Goal: Communication & Community: Answer question/provide support

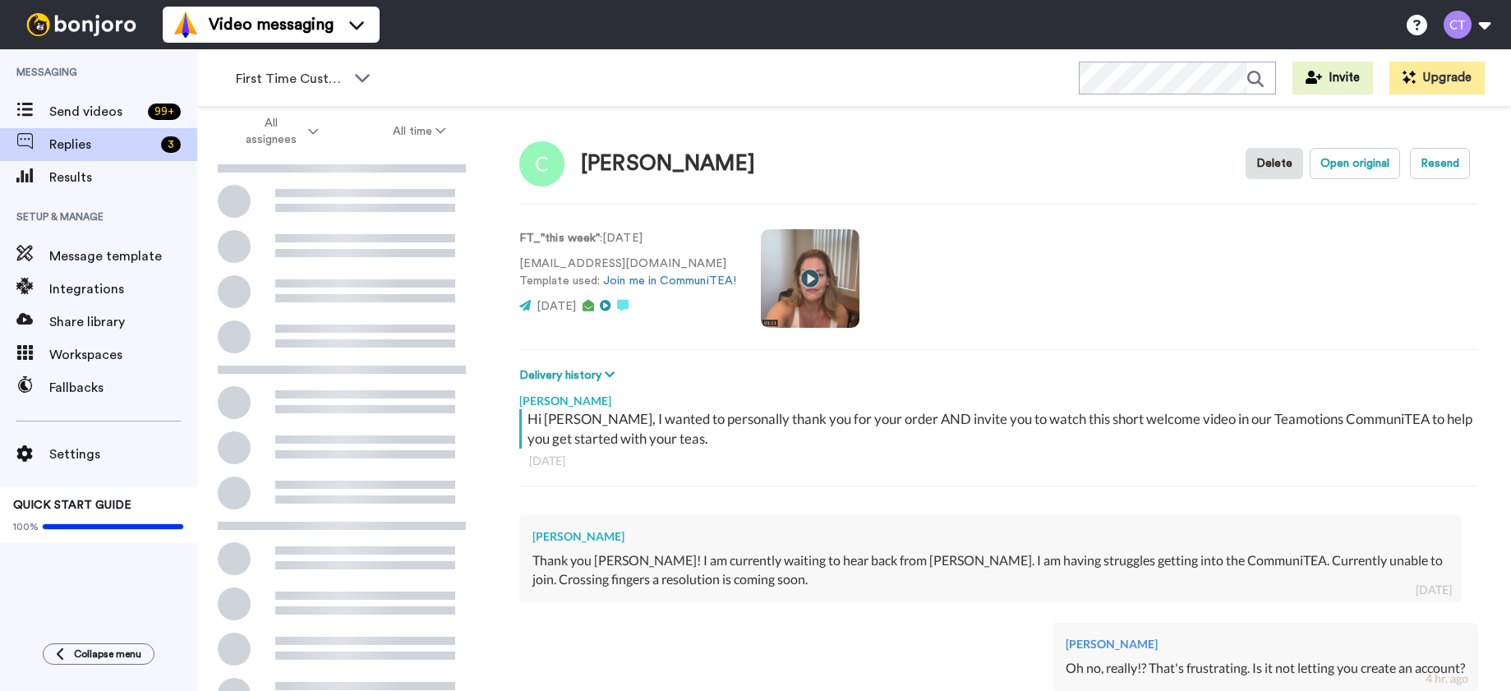
scroll to position [296, 0]
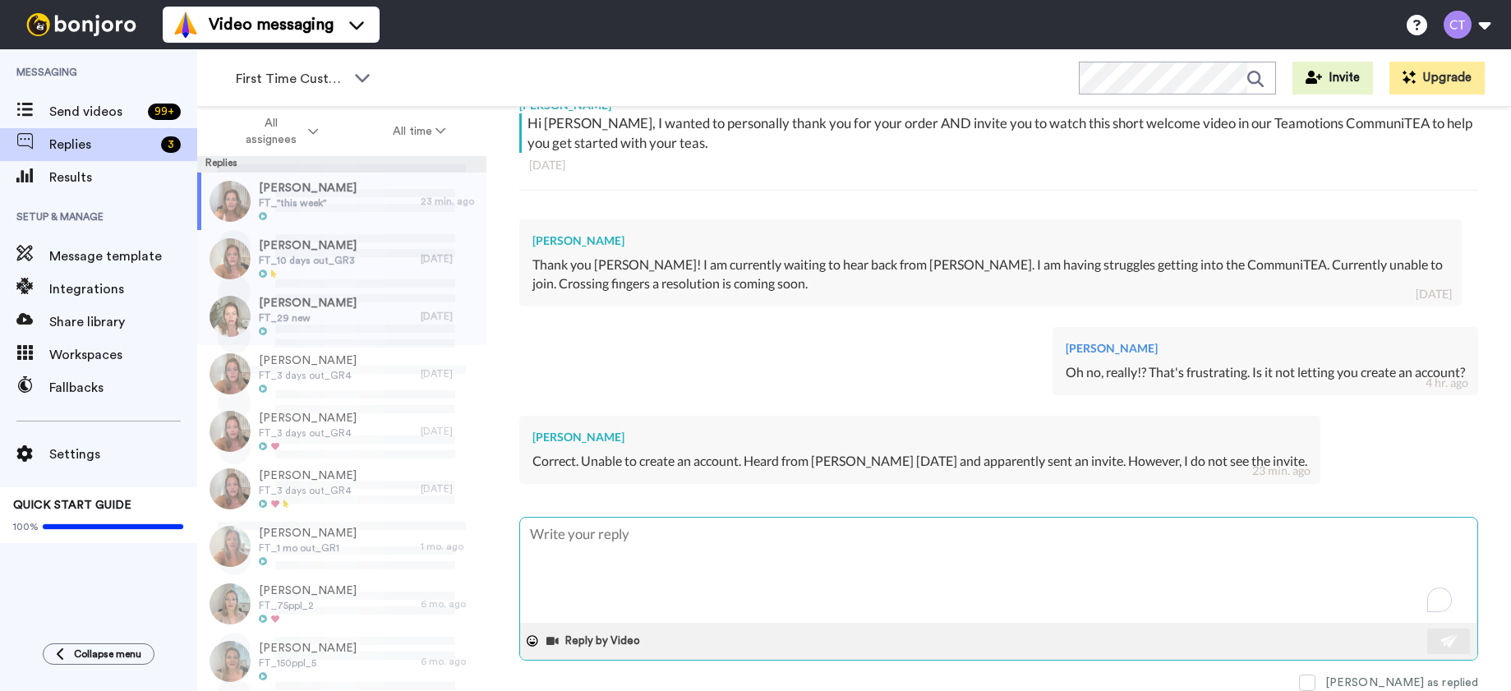
click at [665, 539] on textarea "To enrich screen reader interactions, please activate Accessibility in Grammarl…" at bounding box center [998, 569] width 957 height 105
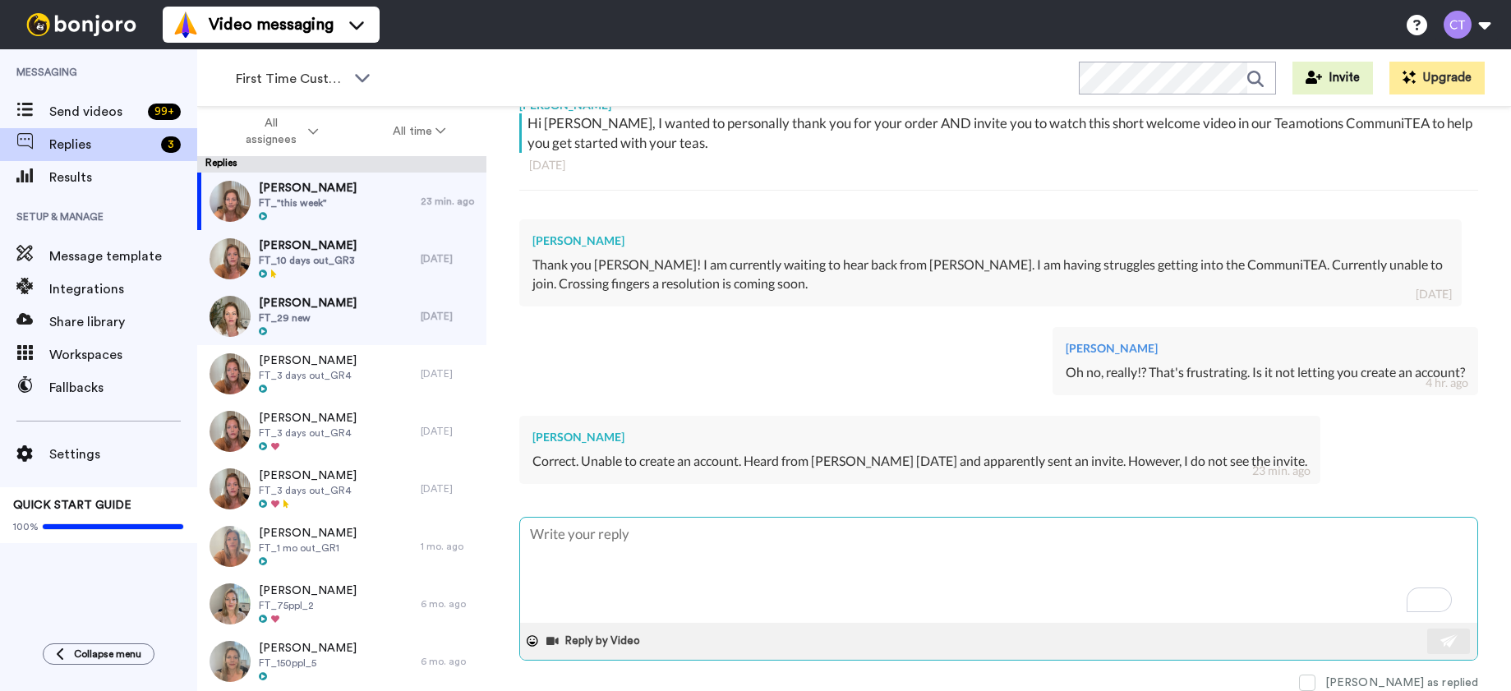
type textarea "H"
type textarea "x"
type textarea "Hm"
type textarea "x"
type textarea "Hmm"
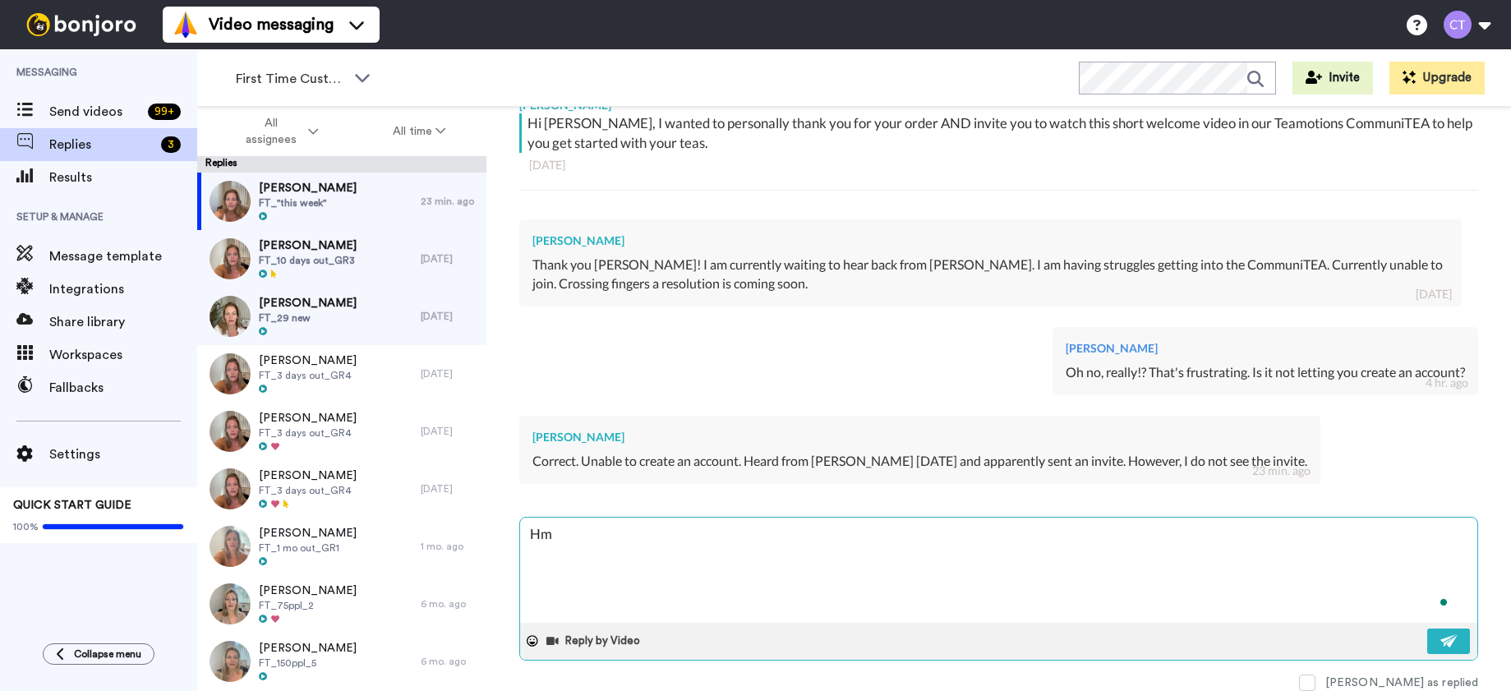
type textarea "x"
type textarea "Hmm>"
type textarea "x"
type textarea "Hmm"
type textarea "x"
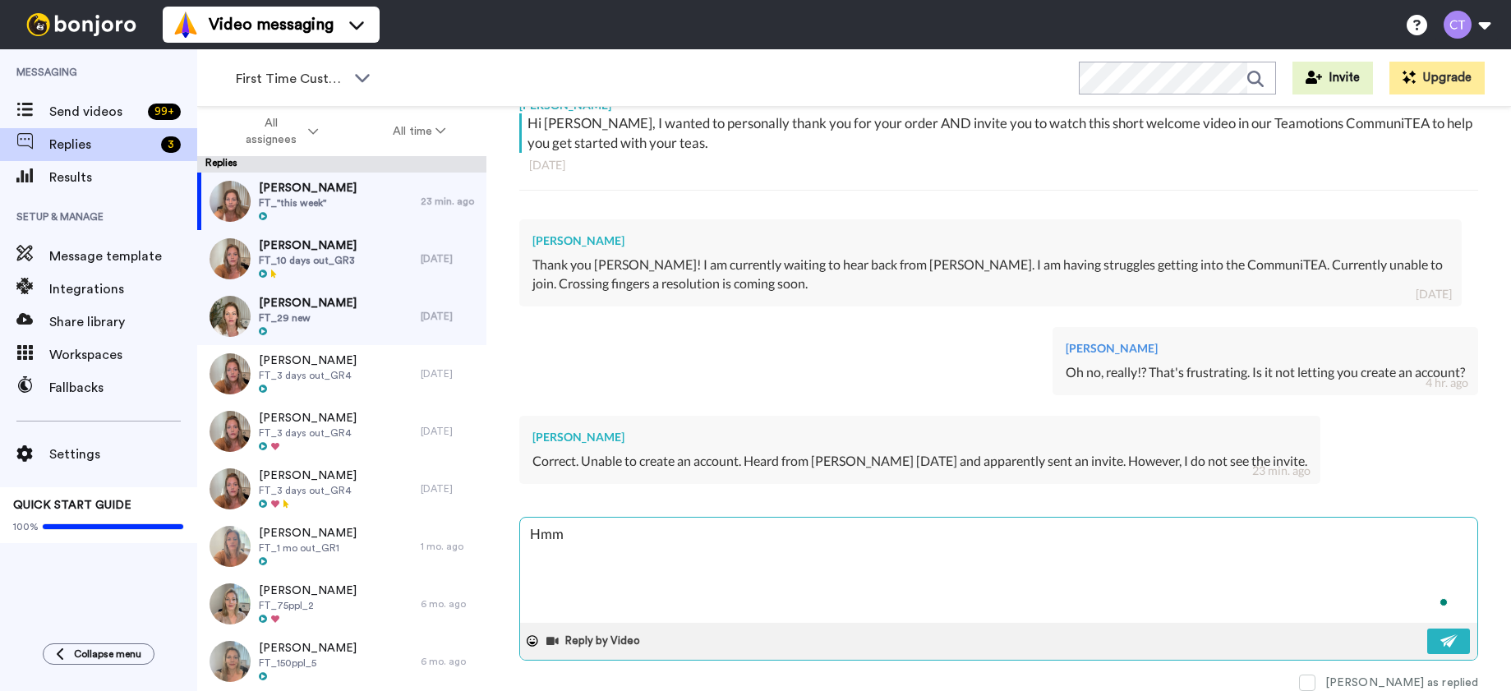
type textarea "Hmm."
type textarea "x"
type textarea "Hmm."
type textarea "x"
type textarea "Hmm."
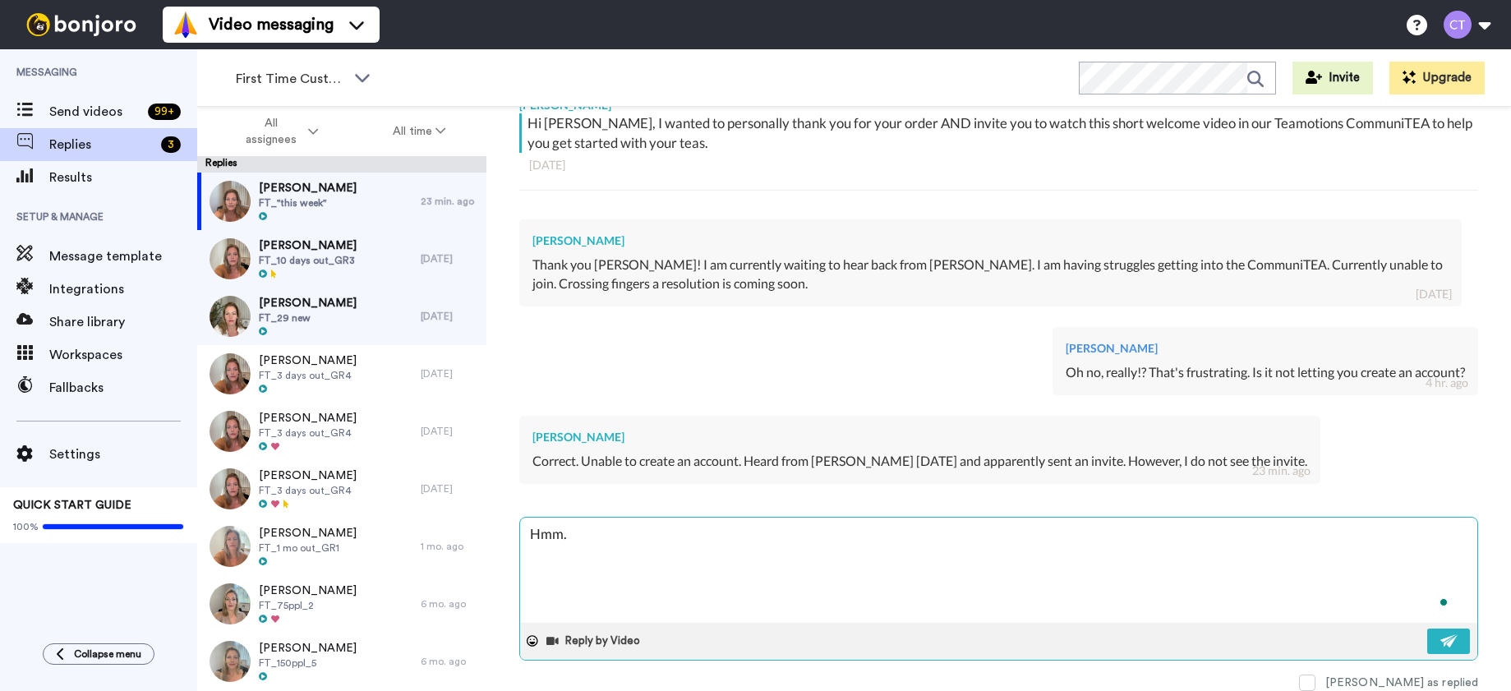
type textarea "x"
type textarea "Hmm. B"
type textarea "x"
type textarea "Hmm. Bu"
type textarea "x"
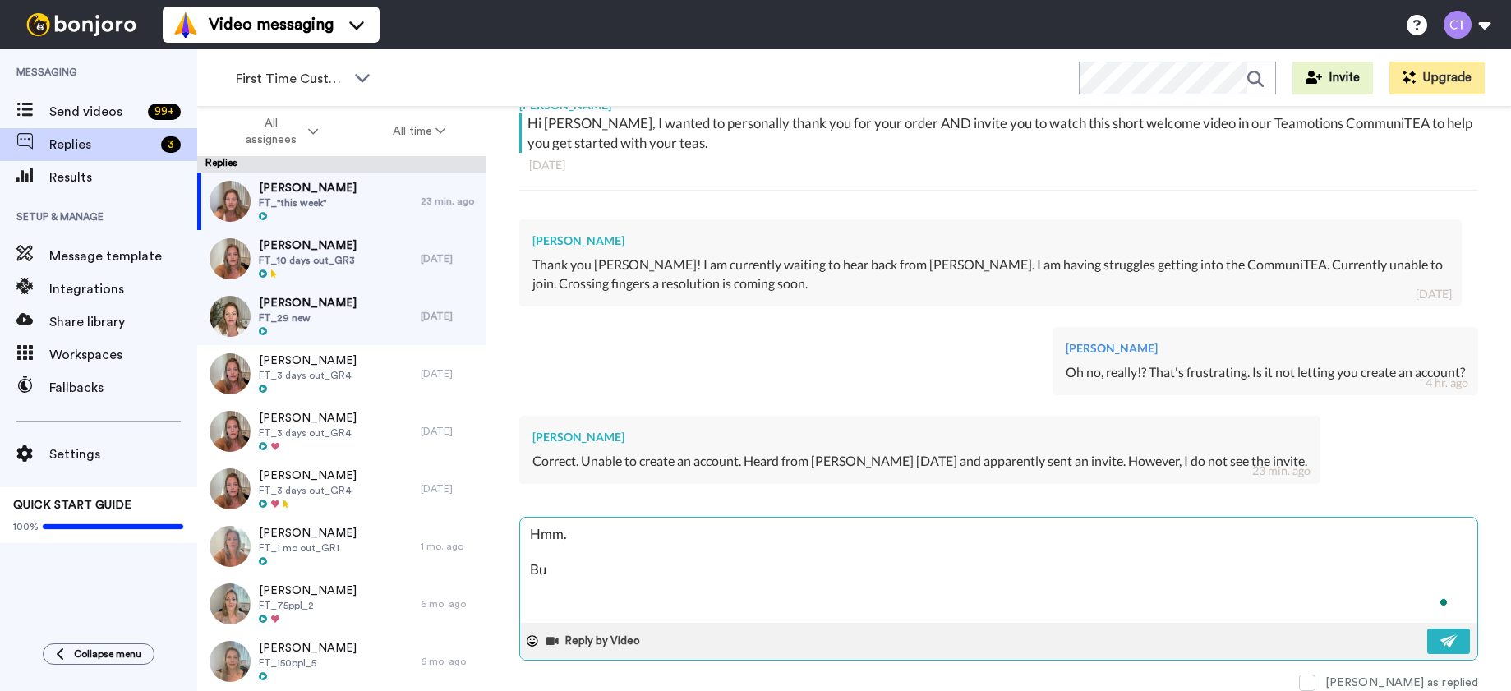
type textarea "Hmm. But"
type textarea "x"
type textarea "Hmm. But"
type textarea "x"
type textarea "Hmm. But y"
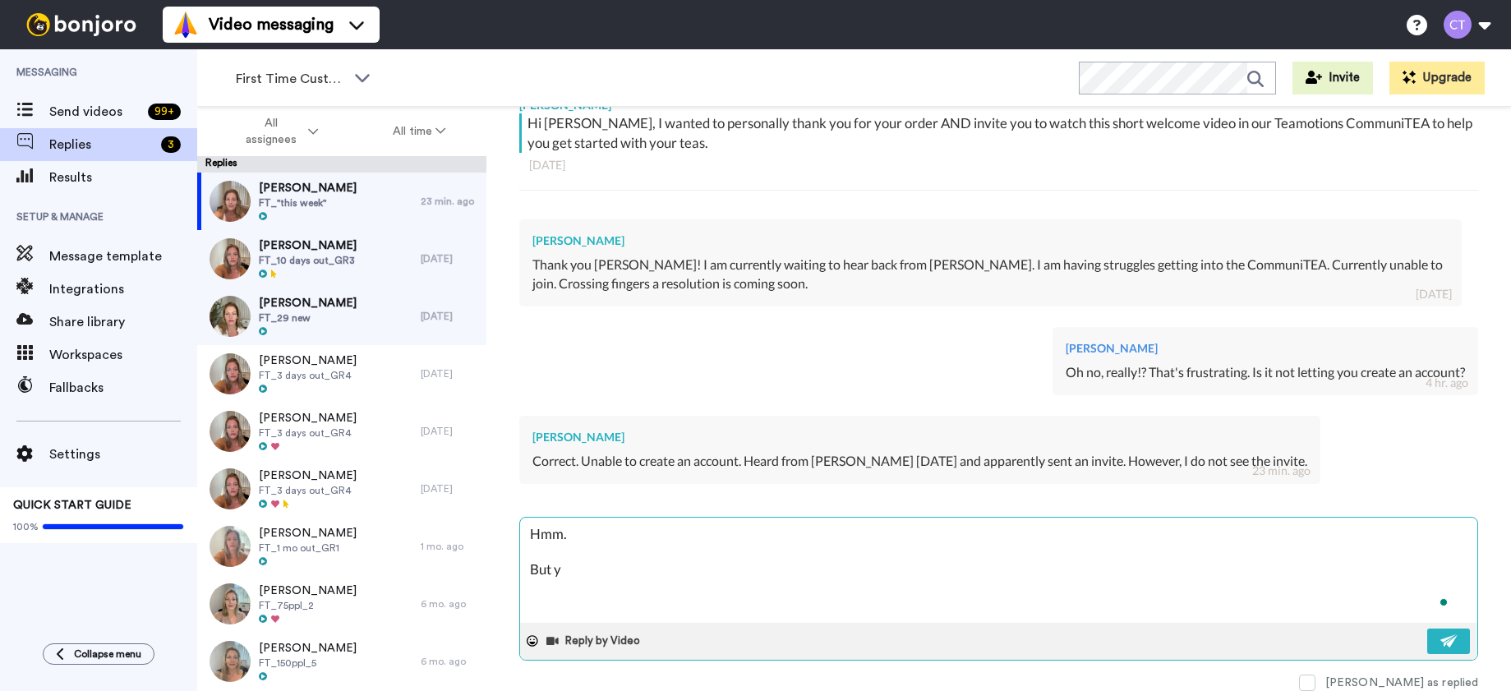
type textarea "x"
type textarea "Hmm. But yo"
type textarea "x"
type textarea "Hmm. But you"
type textarea "x"
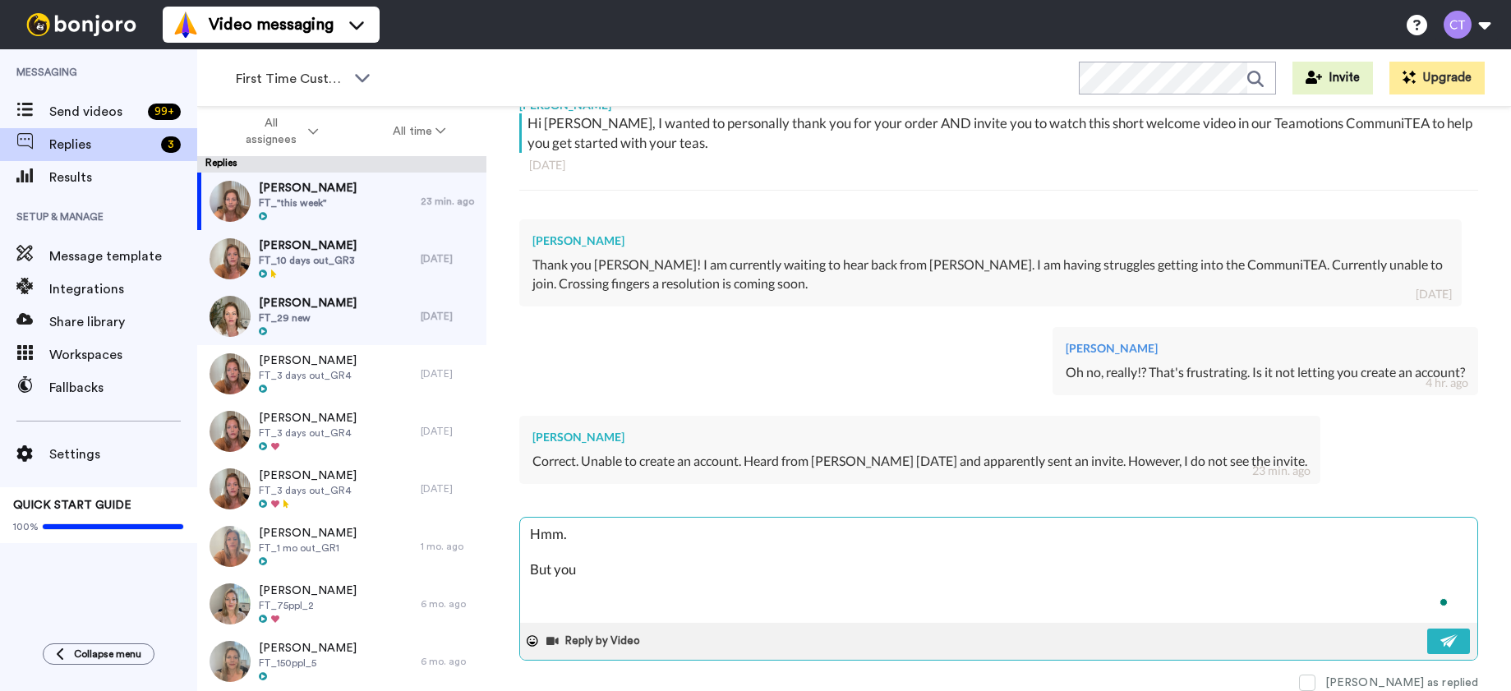
type textarea "Hmm. But you"
type textarea "x"
type textarea "Hmm. But you c"
type textarea "x"
type textarea "Hmm. But you ca"
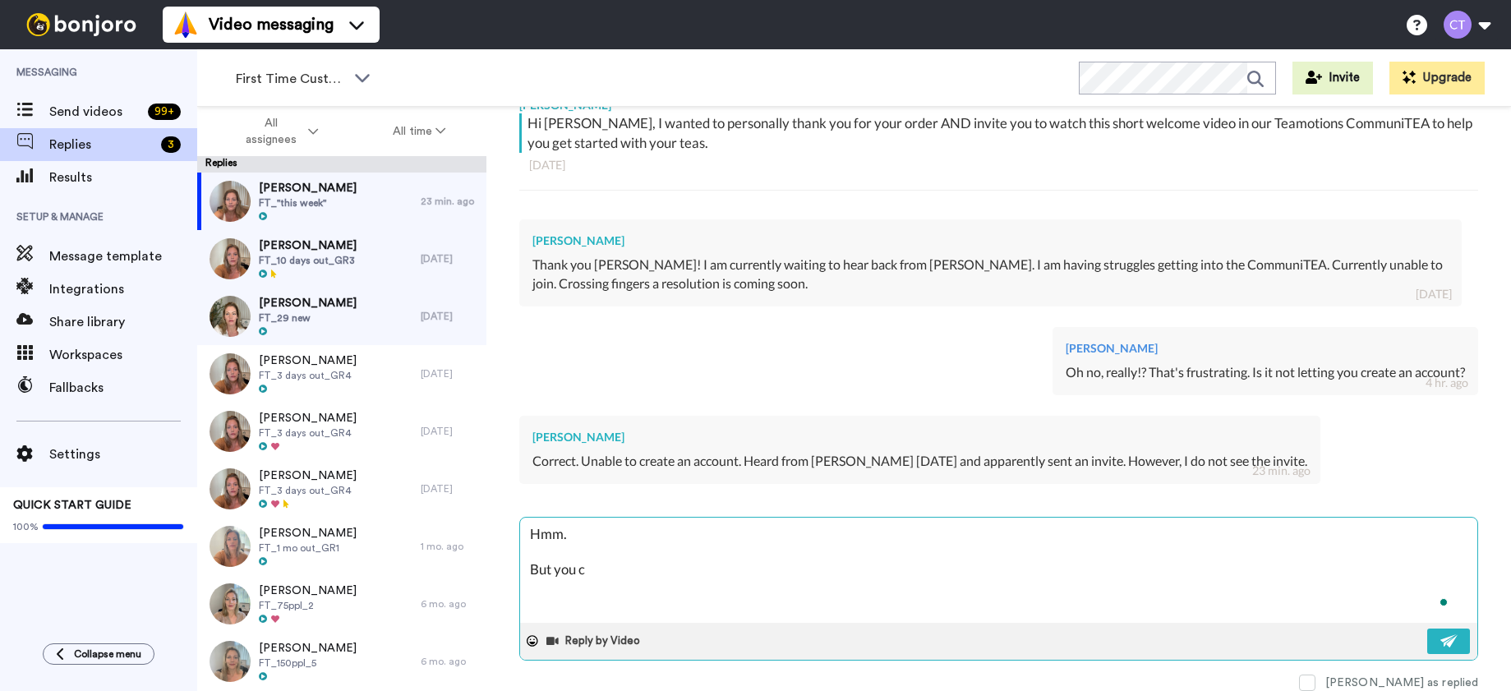
type textarea "x"
type textarea "Hmm. But you can"
type textarea "x"
type textarea "Hmm. But you can"
type textarea "x"
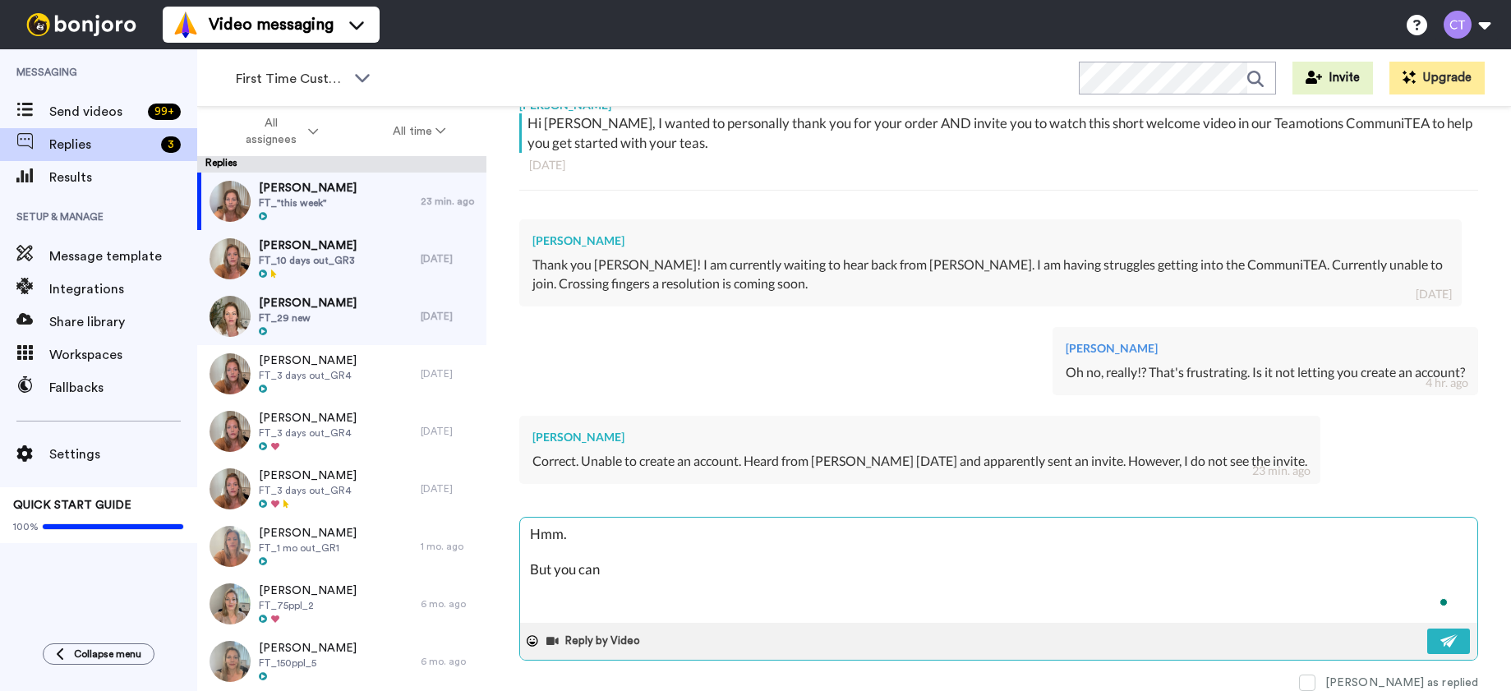
type textarea "Hmm. But you can g"
type textarea "x"
type textarea "Hmm. But you can ge"
type textarea "x"
type textarea "Hmm. But you can get"
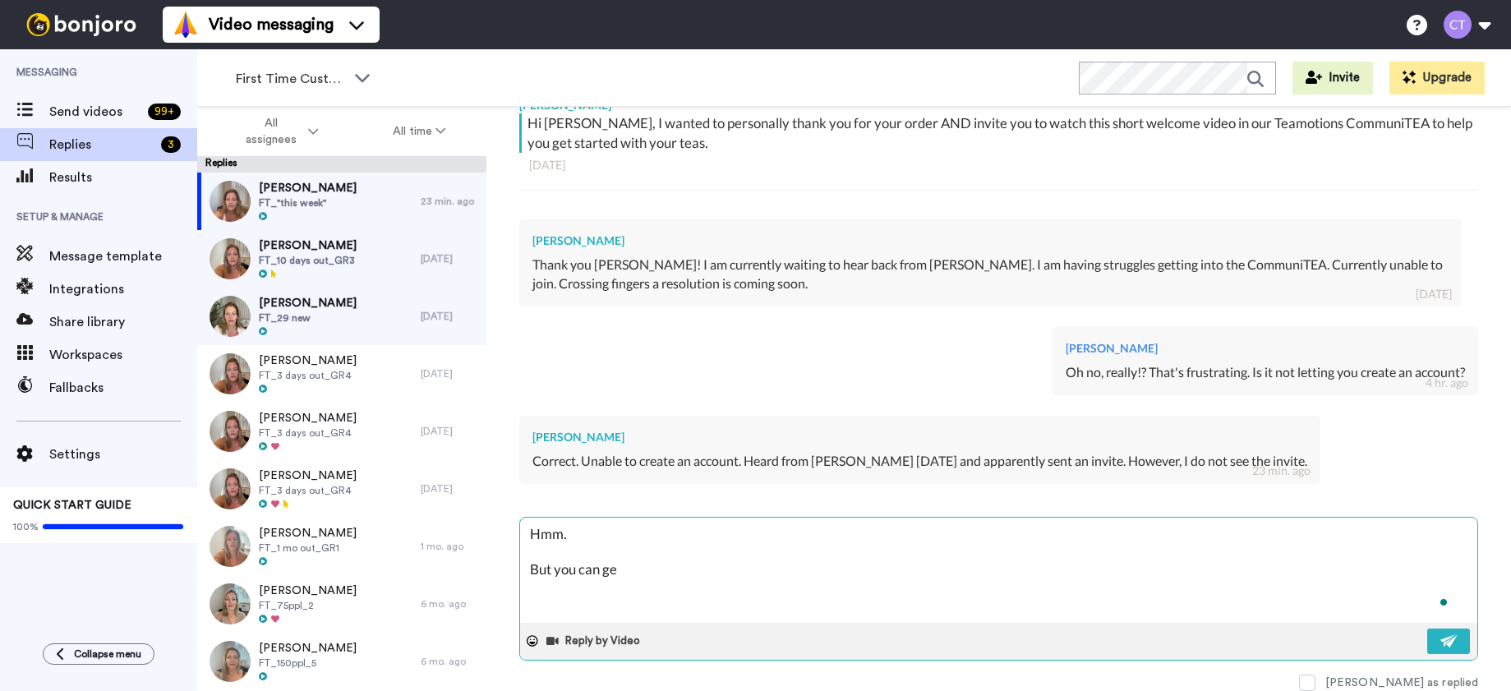
type textarea "x"
type textarea "Hmm. But you can get"
type textarea "x"
type textarea "Hmm. But you can get t"
type textarea "x"
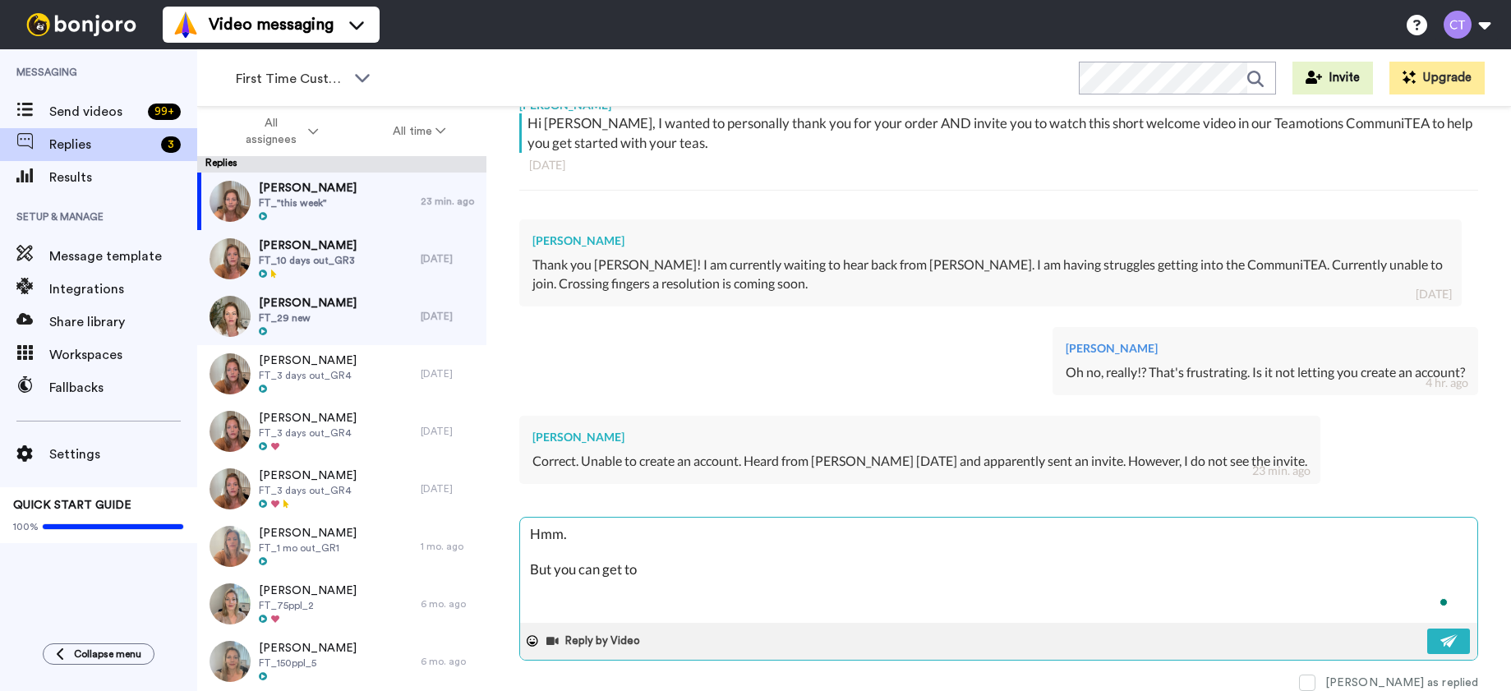
type textarea "Hmm. But you can get to"
type textarea "x"
type textarea "Hmm. But you can get to C"
type textarea "x"
type textarea "Hmm. But you can get to Co"
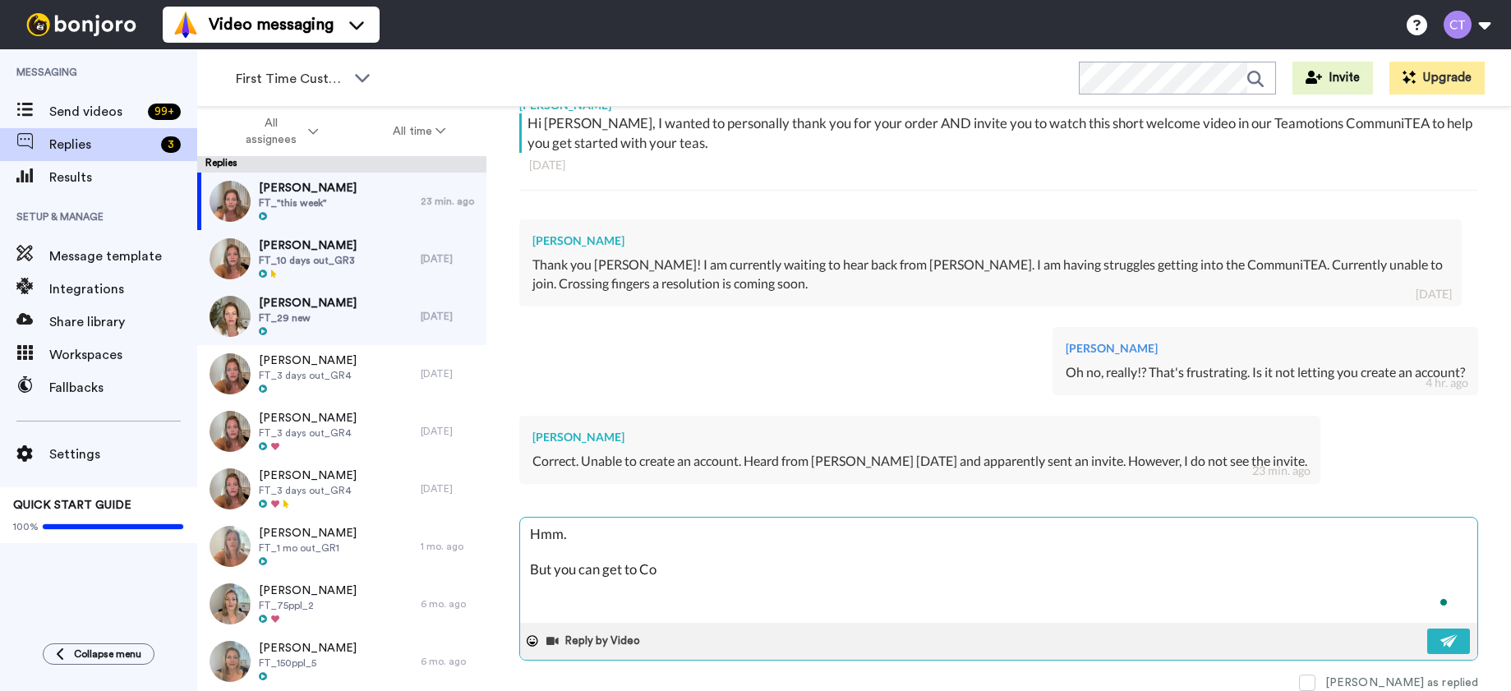
type textarea "x"
type textarea "Hmm. But you can get to Com"
type textarea "x"
type textarea "Hmm. But you can get to Comm"
type textarea "x"
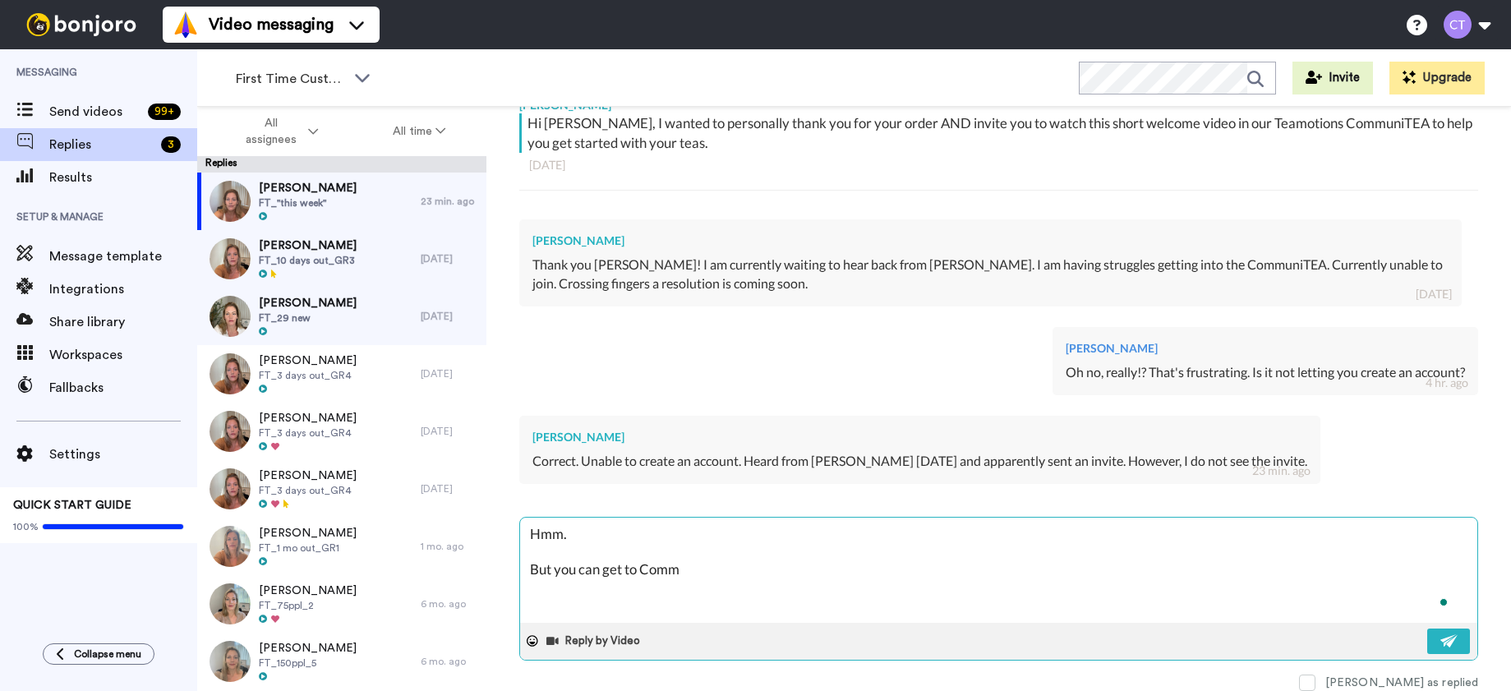
type textarea "Hmm. But you can get to Commu"
type textarea "x"
type textarea "Hmm. But you can get to Commun"
type textarea "x"
type textarea "Hmm. But you can get to Communi"
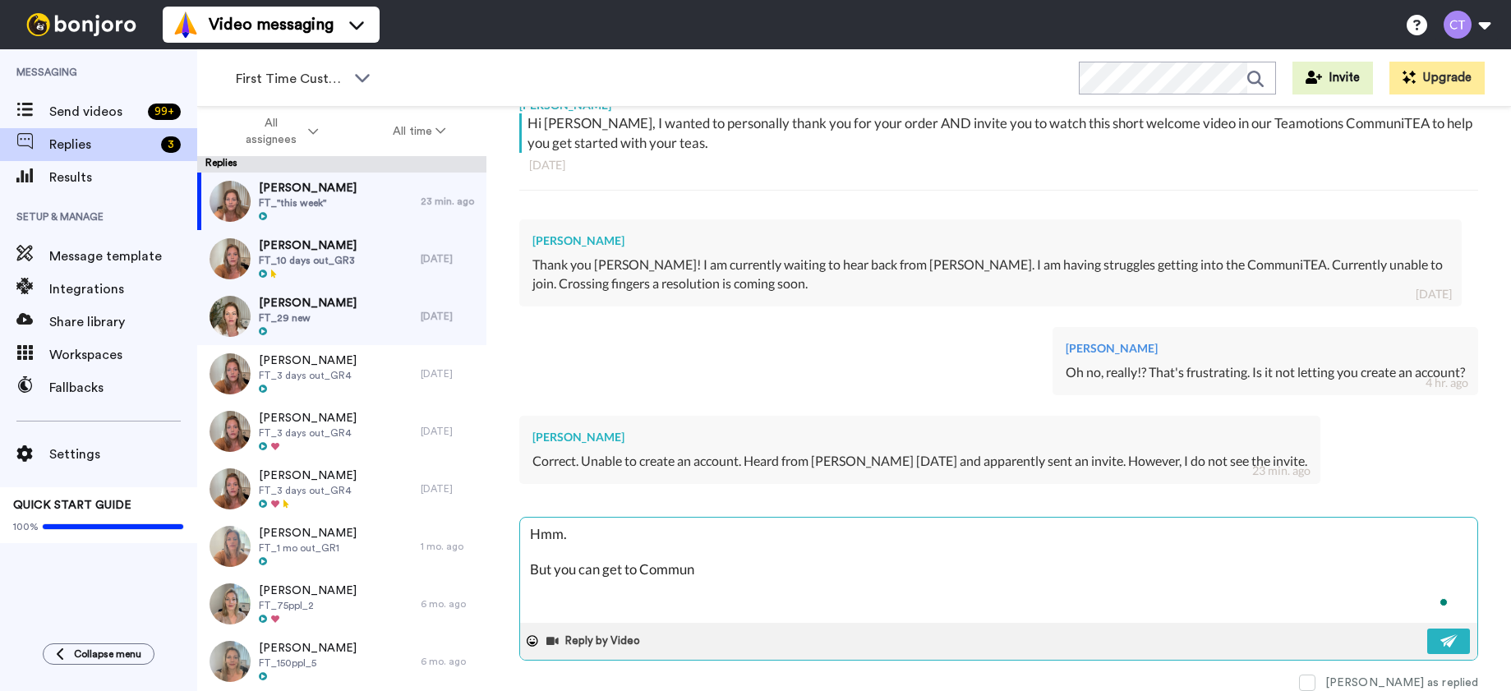
type textarea "x"
type textarea "Hmm. But you can get to CommuniT"
type textarea "x"
type textarea "Hmm. But you can get to CommuniTE"
type textarea "x"
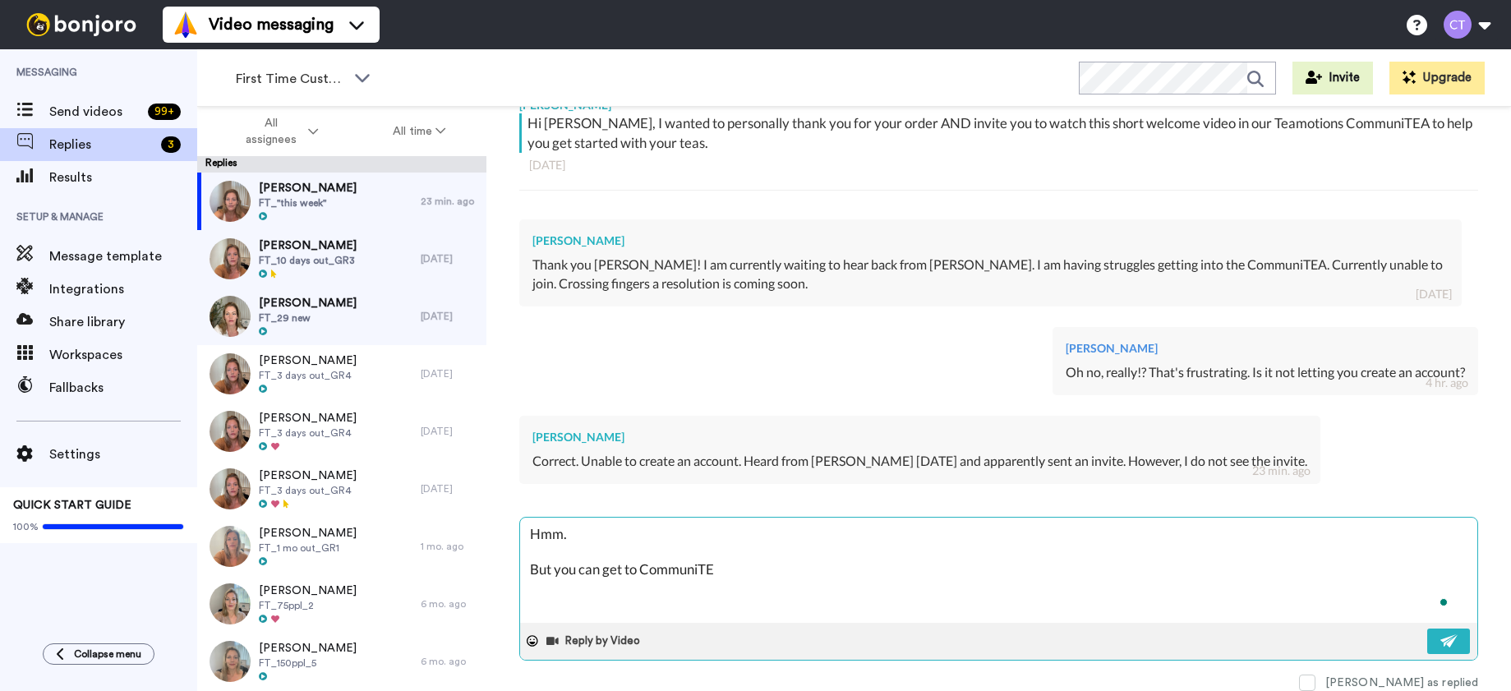
type textarea "Hmm. But you can get to CommuniTEA"
type textarea "x"
type textarea "Hmm. But you can get to CommuniTEA,"
type textarea "x"
type textarea "Hmm. But you can get to CommuniTEA,"
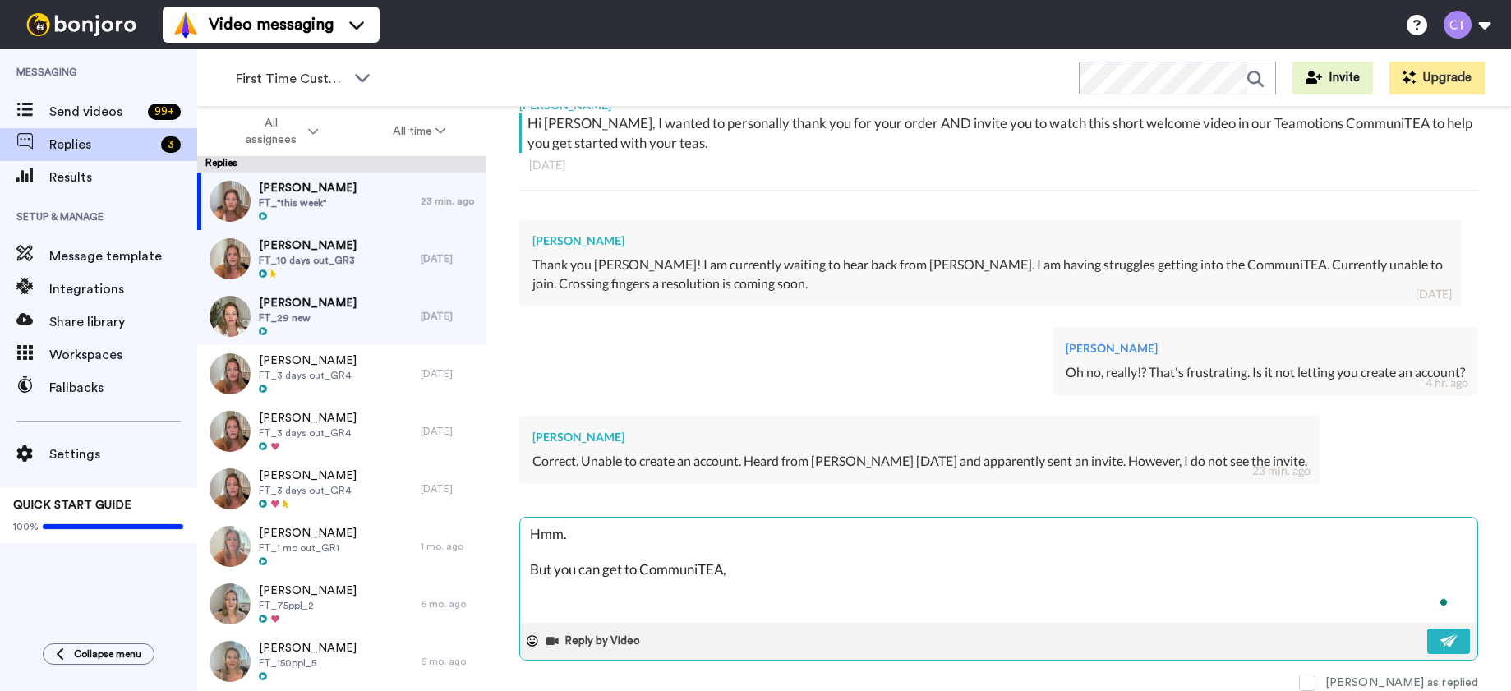
type textarea "x"
type textarea "Hmm. But you can get to CommuniTEA, o"
type textarea "x"
type textarea "Hmm. But you can get to CommuniTEA,"
type textarea "x"
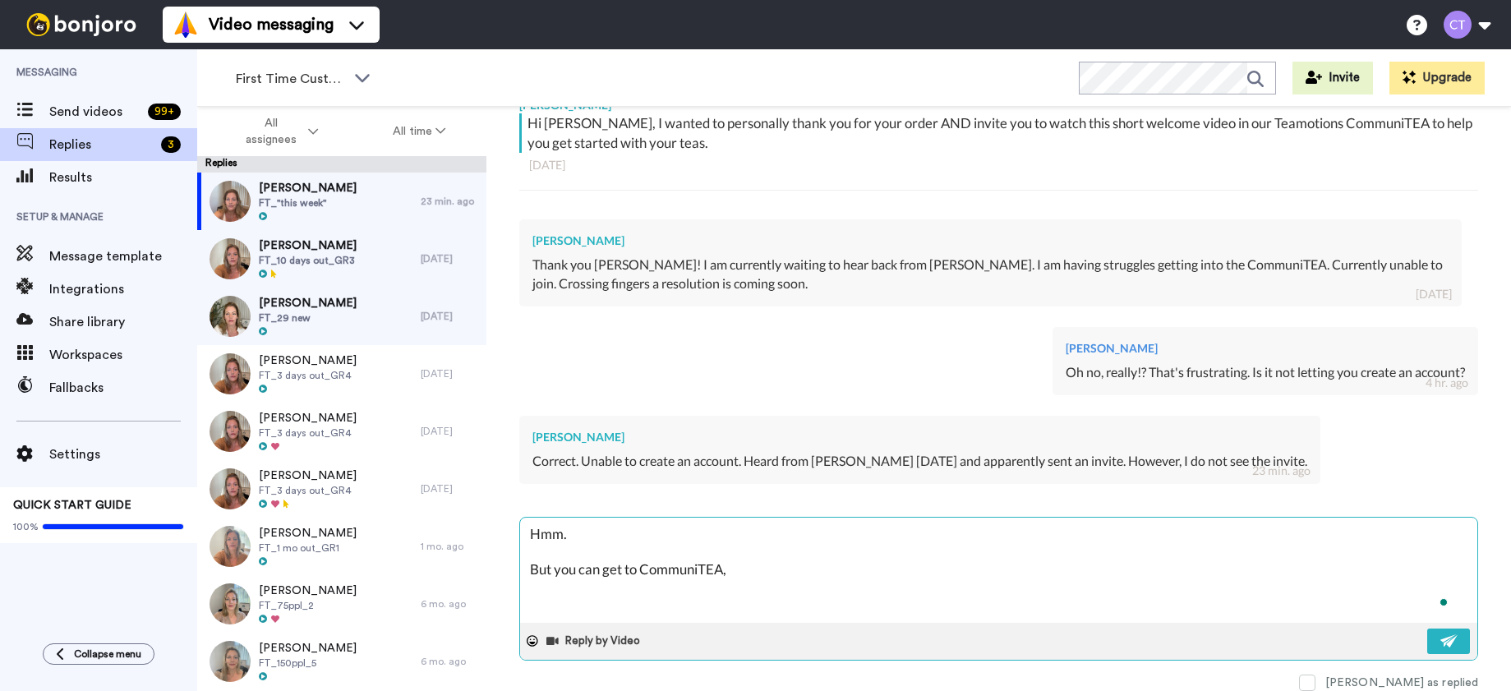
type textarea "Hmm. But you can get to CommuniTEA, c"
type textarea "x"
type textarea "Hmm. But you can get to CommuniTEA, co"
type textarea "x"
type textarea "Hmm. But you can get to CommuniTEA, cor"
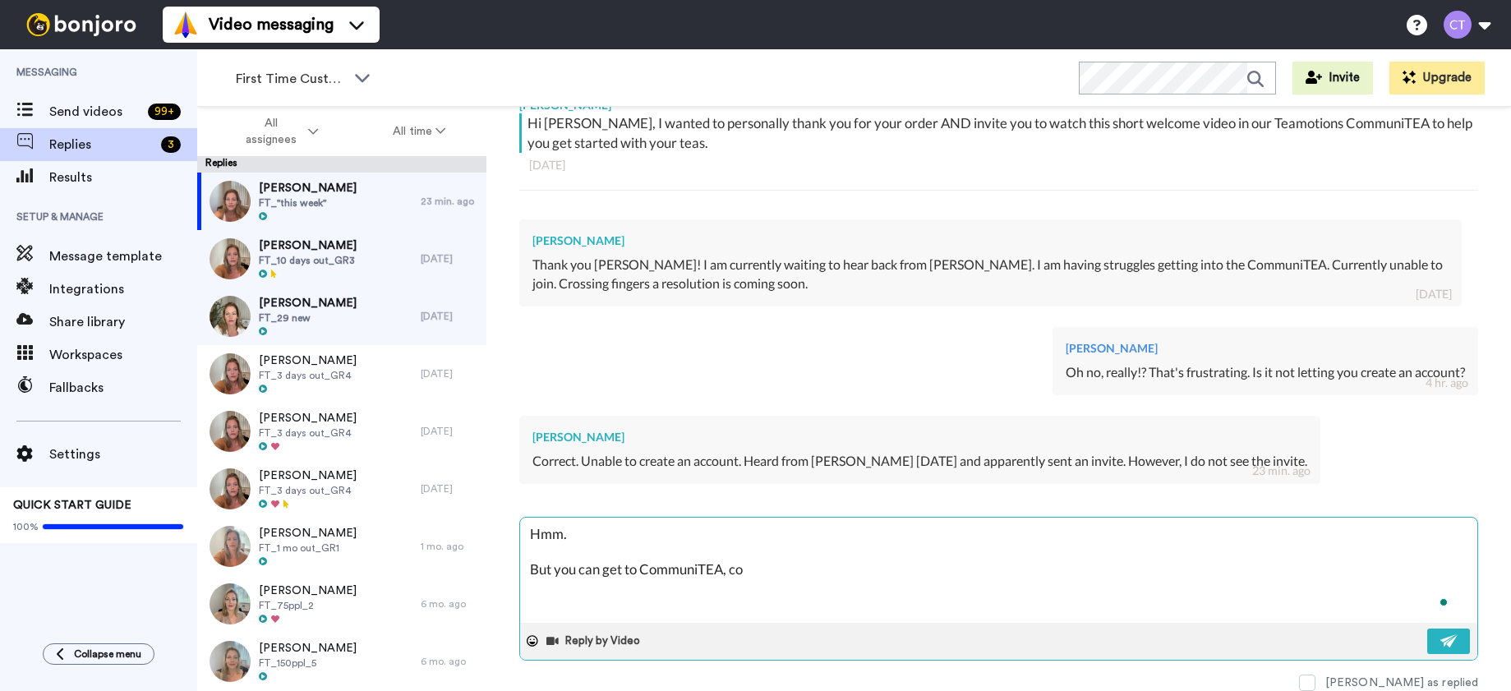
type textarea "x"
type textarea "Hmm. But you can get to CommuniTEA, corr"
type textarea "x"
type textarea "Hmm. But you can get to CommuniTEA, corre"
type textarea "x"
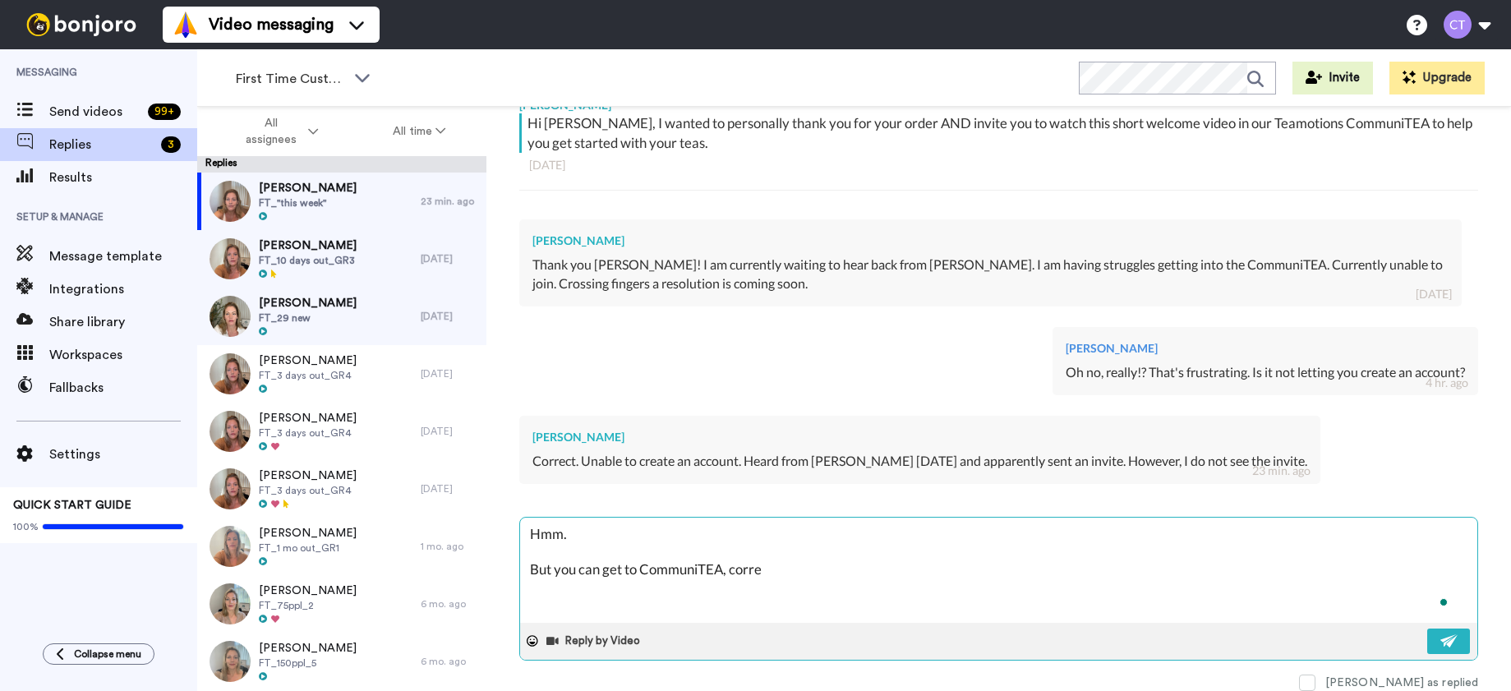
type textarea "Hmm. But you can get to CommuniTEA, correc"
type textarea "x"
type textarea "Hmm. But you can get to CommuniTEA, correct"
type textarea "x"
type textarea "Hmm. But you can get to CommuniTEA, correct?"
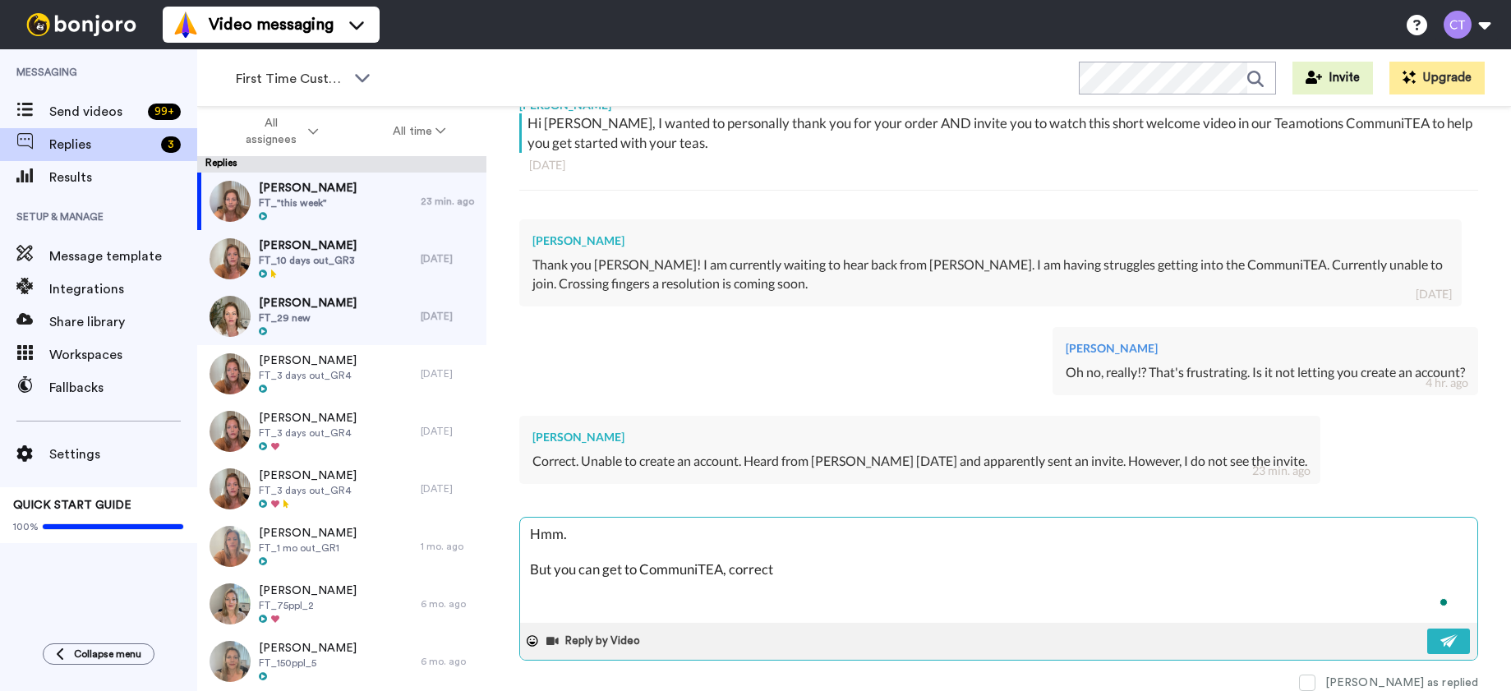
type textarea "x"
type textarea "Hmm. But you can get to CommuniTEA, correct?"
type textarea "x"
type textarea "Hmm. But you can get to CommuniTEA, correct? L"
type textarea "x"
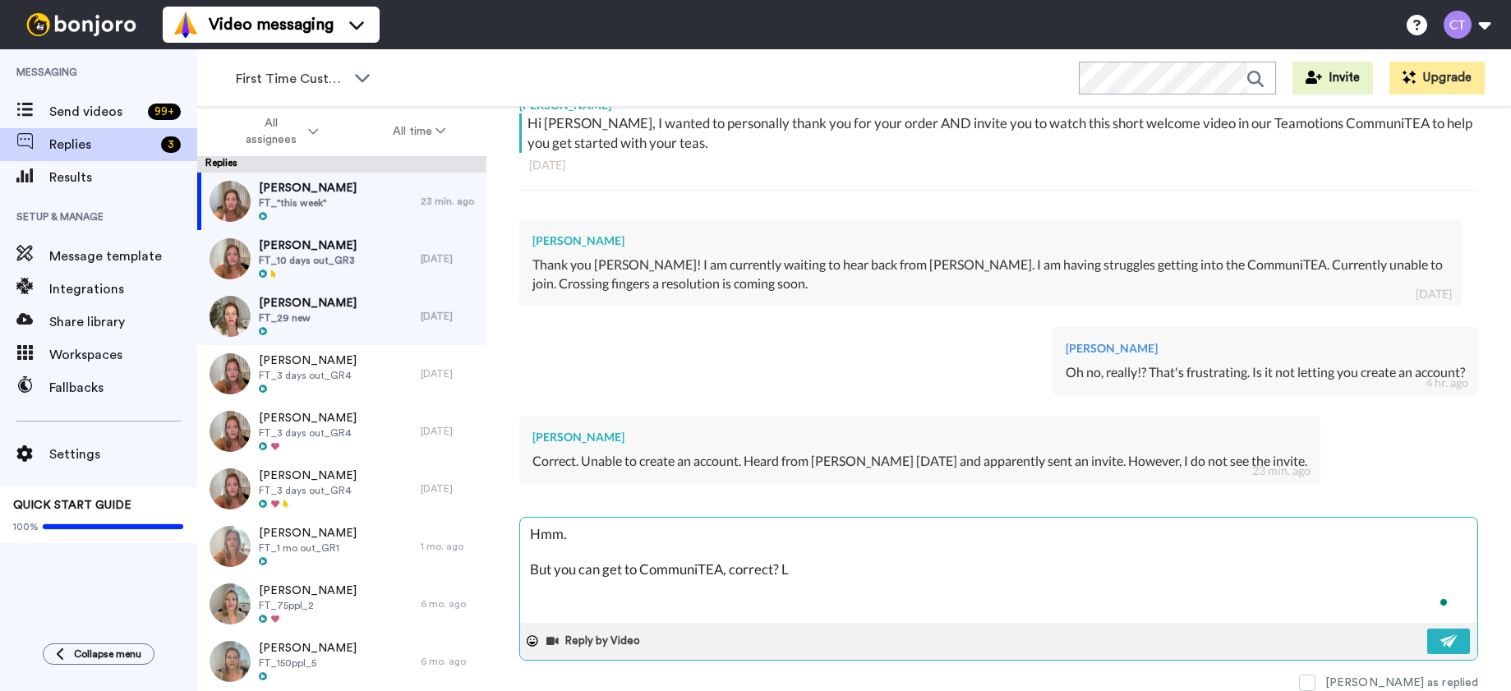
type textarea "Hmm. But you can get to CommuniTEA, correct? Li"
type textarea "x"
type textarea "Hmm. But you can get to CommuniTEA, correct? Lik"
type textarea "x"
type textarea "Hmm. But you can get to CommuniTEA, correct? Like"
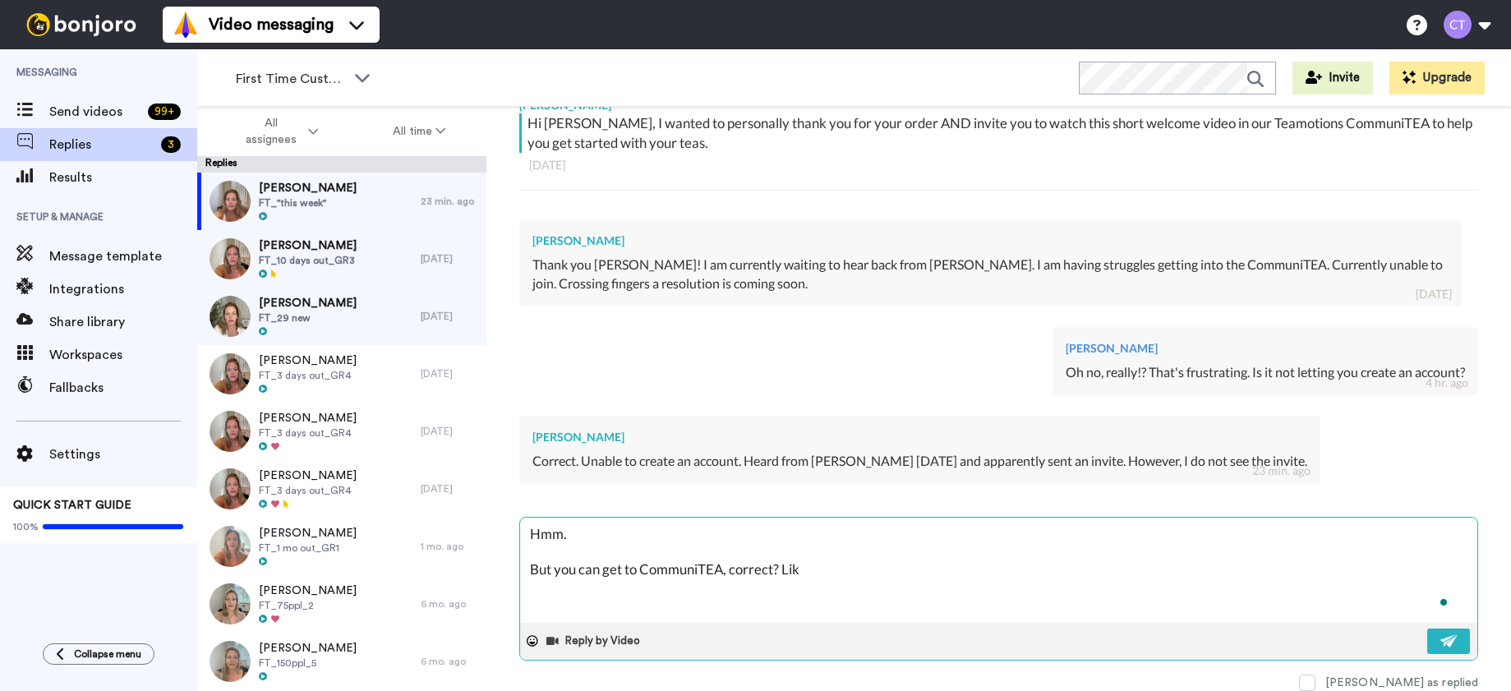
type textarea "x"
type textarea "Hmm. But you can get to CommuniTEA, correct? Like,"
type textarea "x"
type textarea "Hmm. But you can get to CommuniTEA, correct? Like,"
type textarea "x"
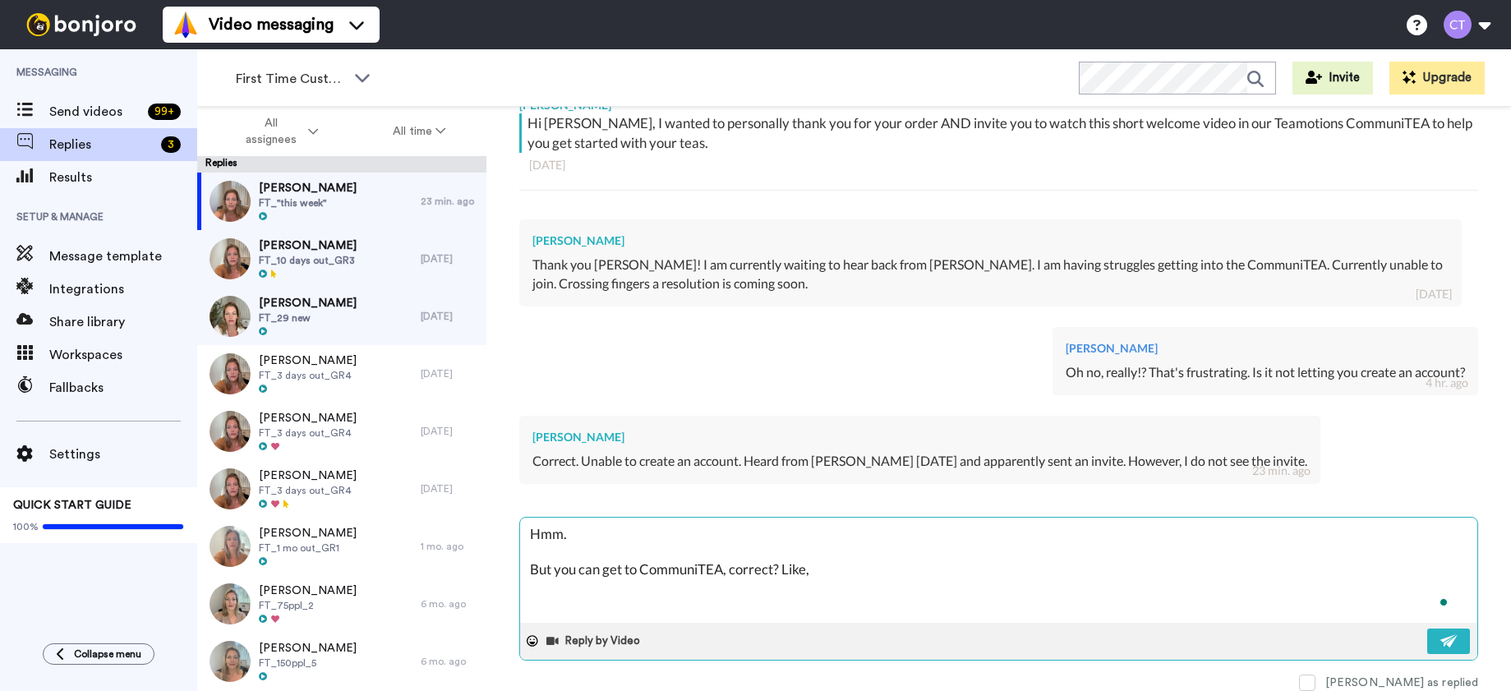
type textarea "Hmm. But you can get to CommuniTEA, correct? Like, y"
type textarea "x"
type textarea "Hmm. But you can get to CommuniTEA, correct? Like, yo"
type textarea "x"
type textarea "Hmm. But you can get to CommuniTEA, correct? Like, you"
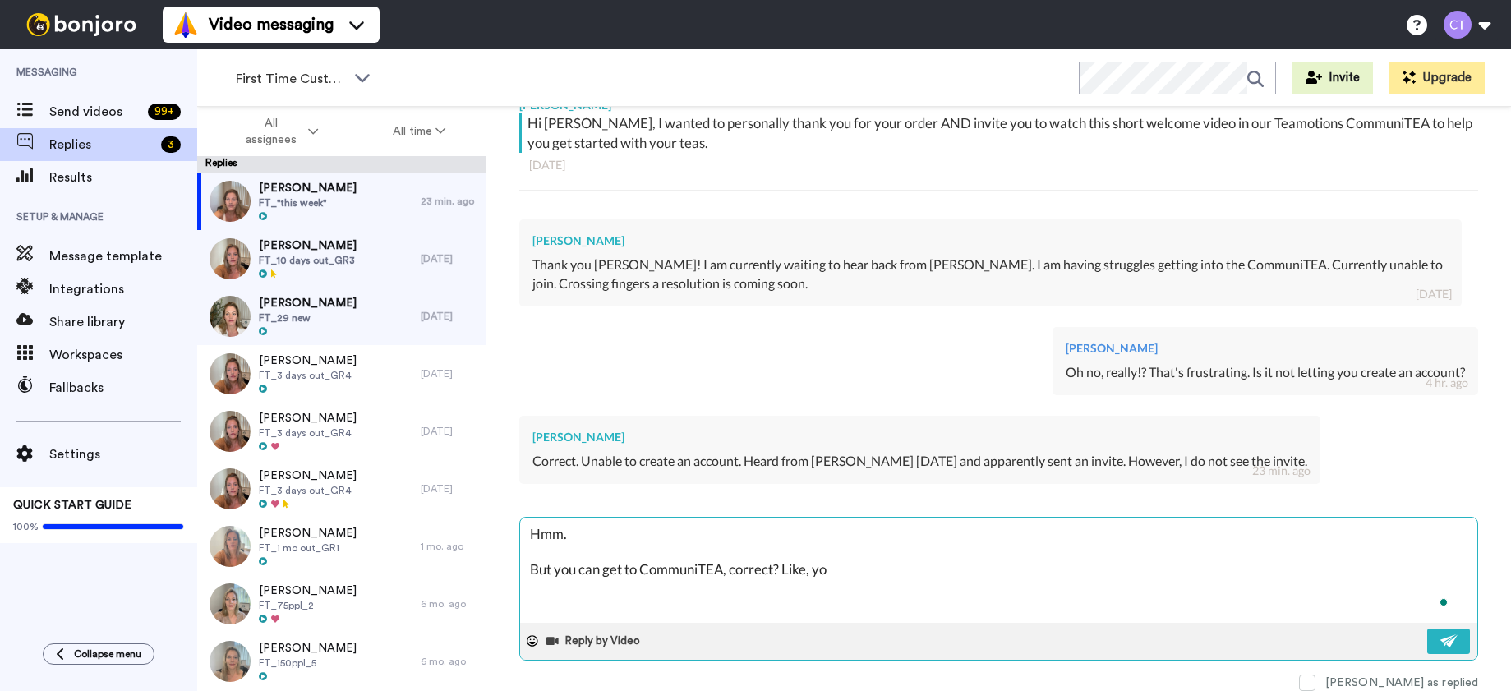
type textarea "x"
type textarea "Hmm. But you can get to CommuniTEA, correct? Like, you"
type textarea "x"
type textarea "Hmm. But you can get to CommuniTEA, correct? Like, you"
type textarea "x"
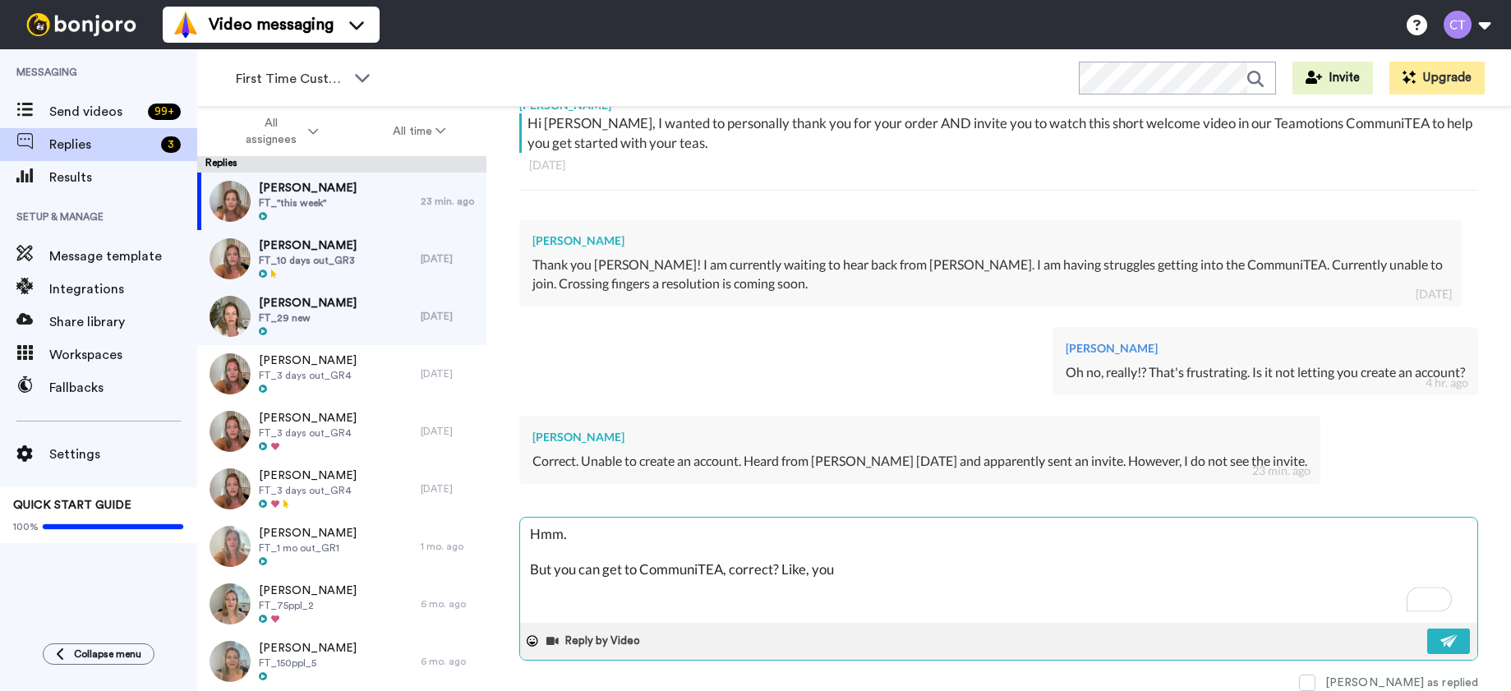
type textarea "Hmm. But you can get to CommuniTEA, correct? Like, yo"
type textarea "x"
type textarea "Hmm. But you can get to CommuniTEA, correct? Like, y"
type textarea "x"
type textarea "Hmm. But you can get to CommuniTEA, correct? Like,"
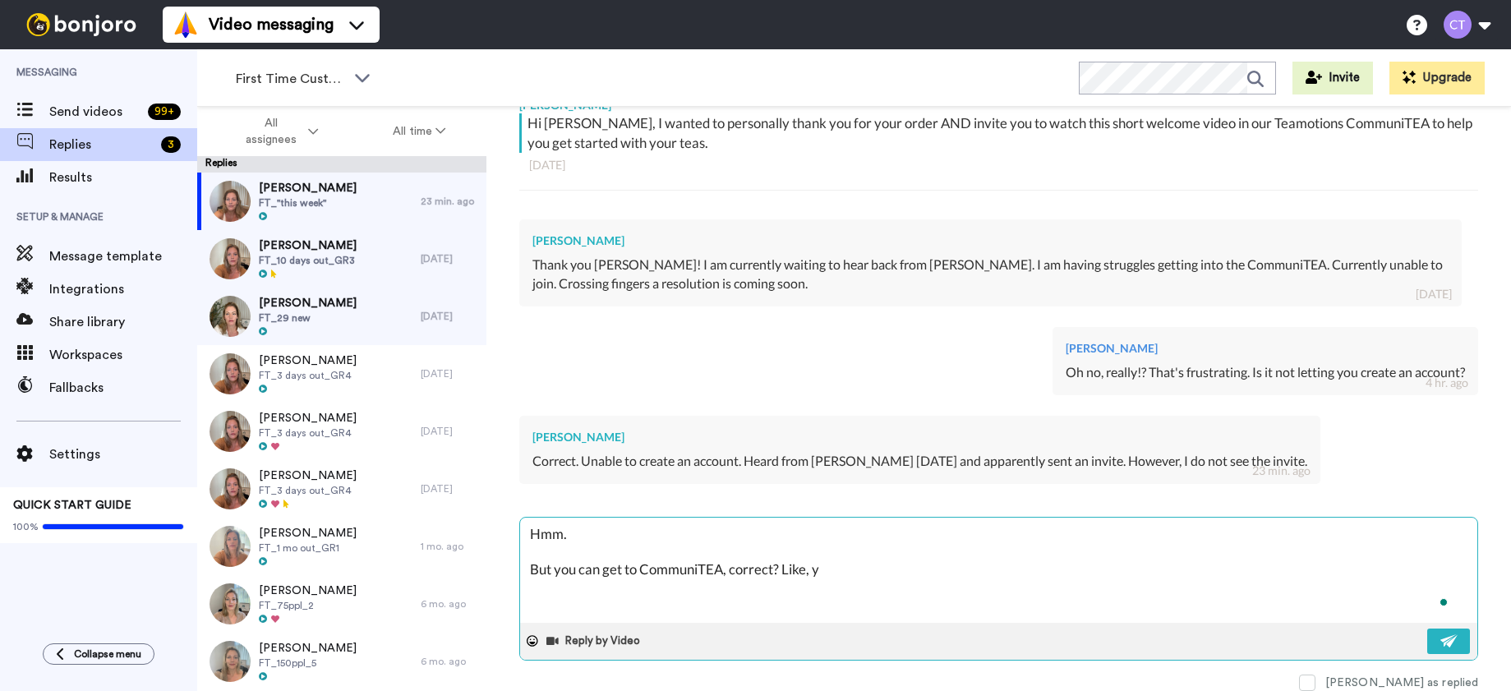
type textarea "x"
type textarea "Hmm. But you can get to CommuniTEA, correct? Like,"
type textarea "x"
type textarea "Hmm. But you can get to CommuniTEA, correct? Like"
type textarea "x"
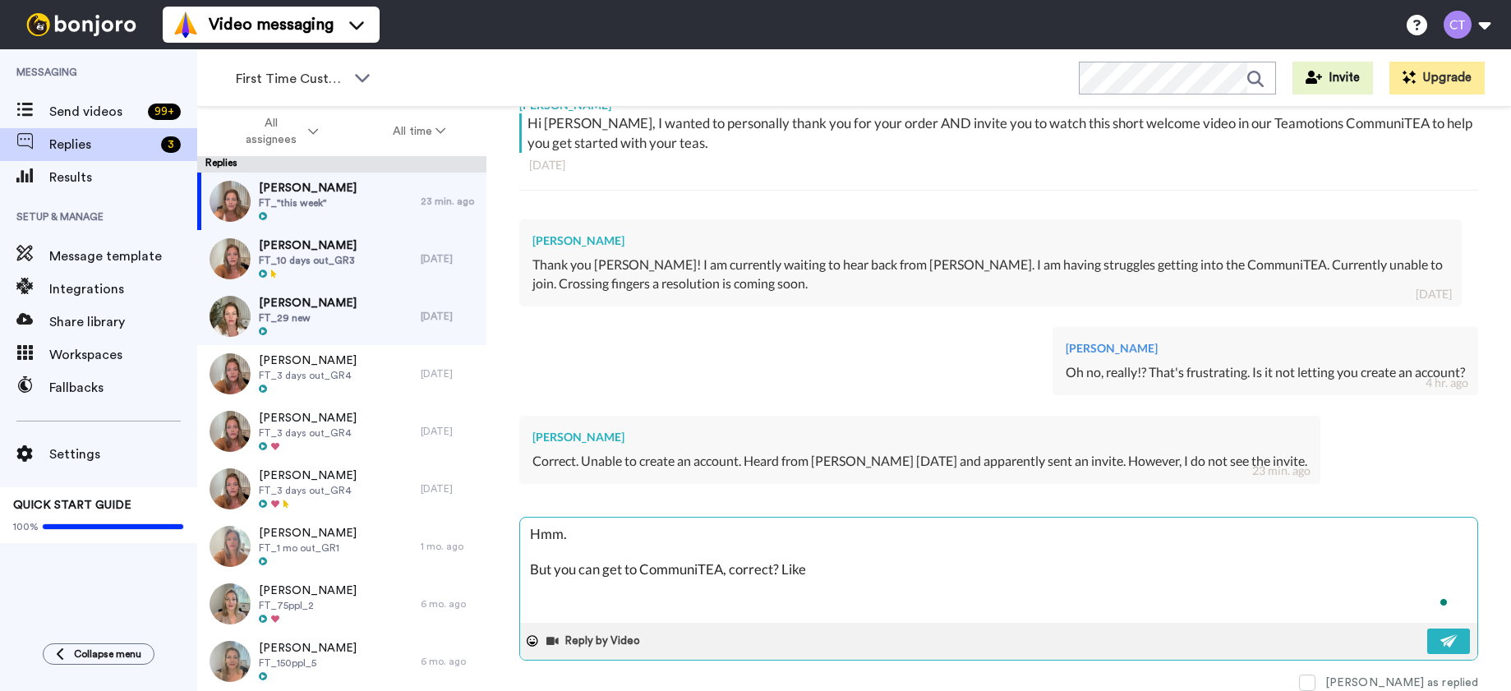
type textarea "Hmm. But you can get to CommuniTEA, correct? Lik"
type textarea "x"
type textarea "Hmm. But you can get to CommuniTEA, correct? Li"
type textarea "x"
type textarea "Hmm. But you can get to CommuniTEA, correct? L"
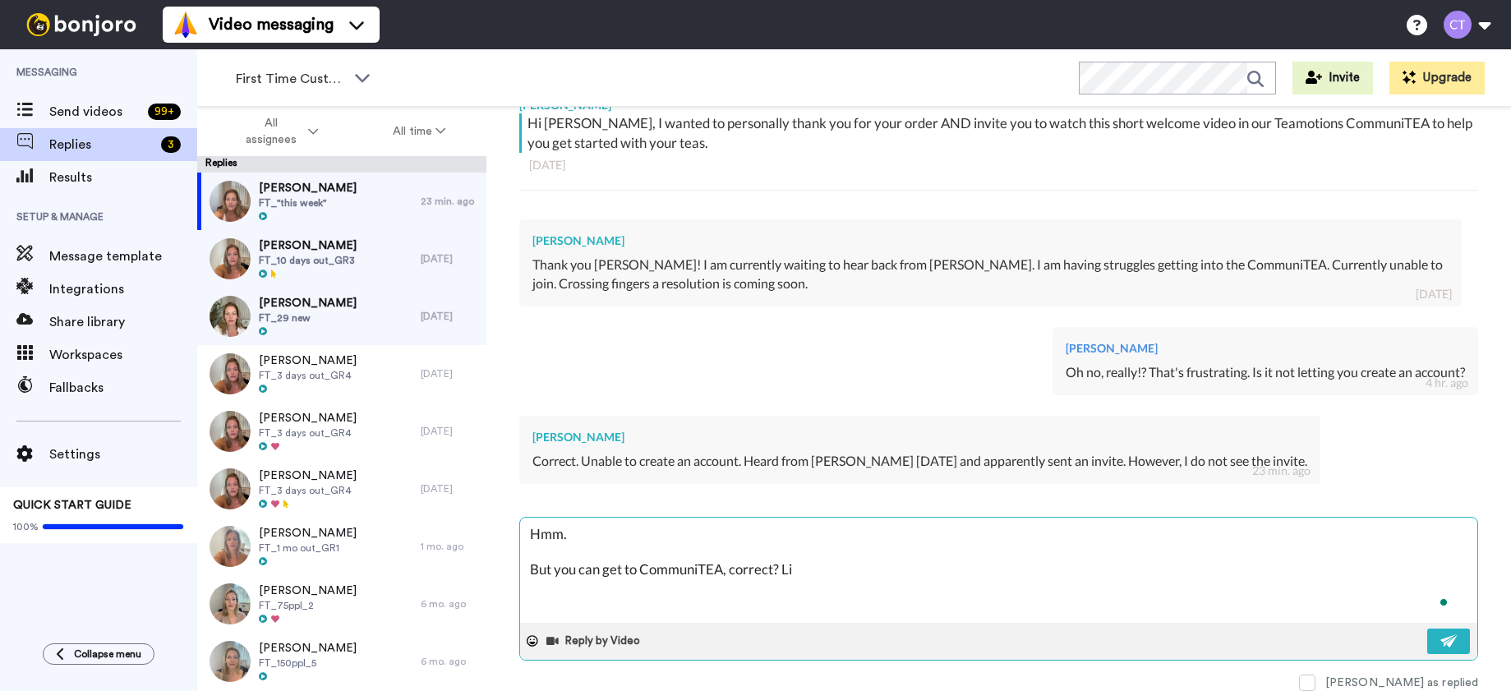
type textarea "x"
type textarea "Hmm. But you can get to CommuniTEA, correct?"
type textarea "x"
type textarea "Hmm. But you can get to CommuniTEA, correct?"
type textarea "x"
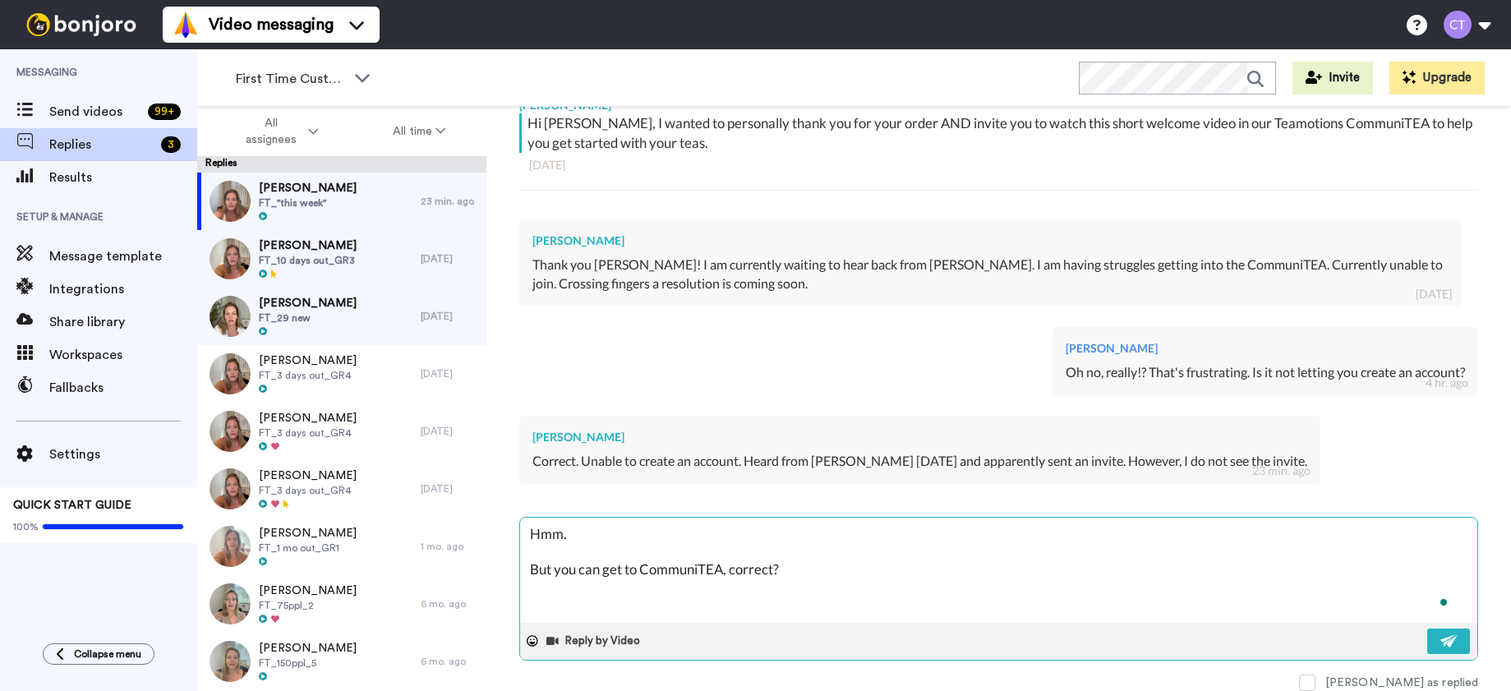
type textarea "Hmm. But you can get to CommuniTEA, correct?"
type textarea "x"
type textarea "Hmm. But you can get to CommuniTEA, correct? H"
type textarea "x"
type textarea "Hmm. But you can get to CommuniTEA, correct? He"
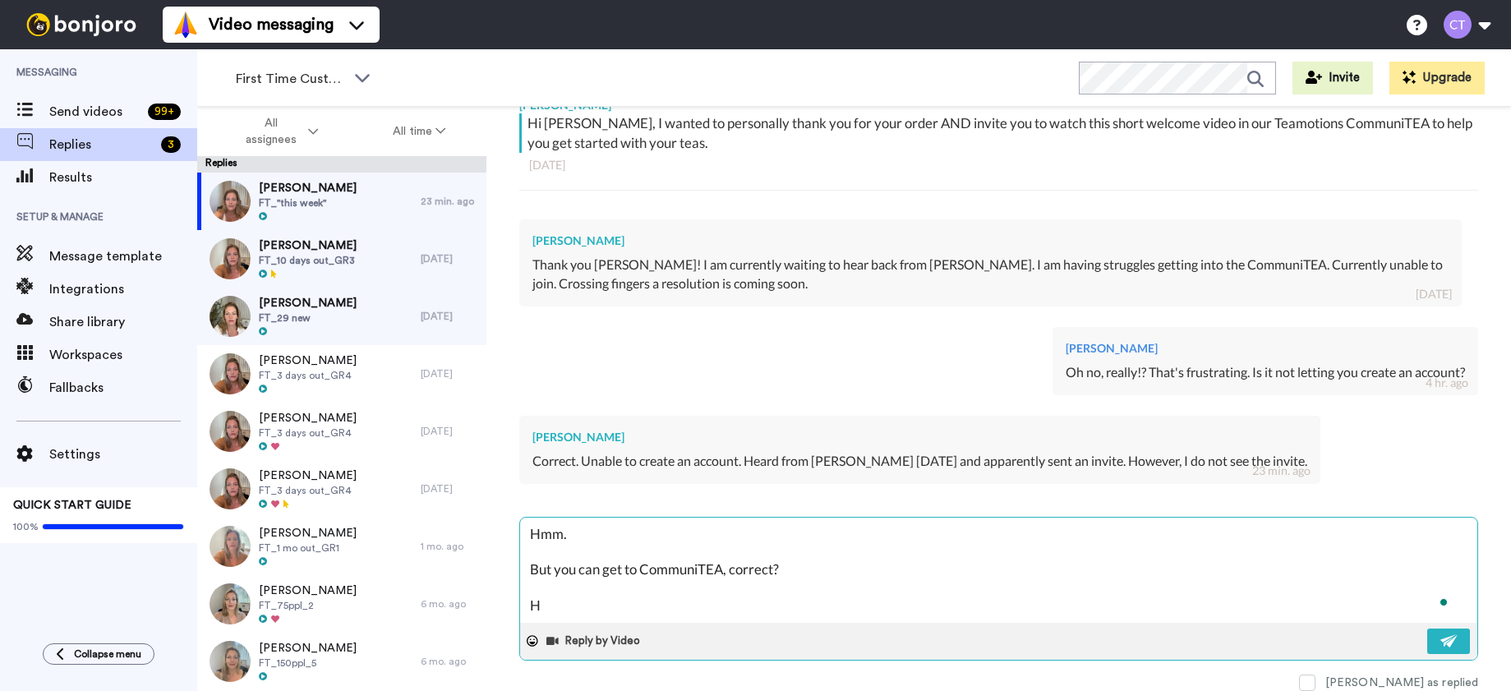
type textarea "x"
type textarea "Hmm. But you can get to CommuniTEA, correct? Her"
type textarea "x"
type textarea "Hmm. But you can get to CommuniTEA, correct? Here"
type textarea "x"
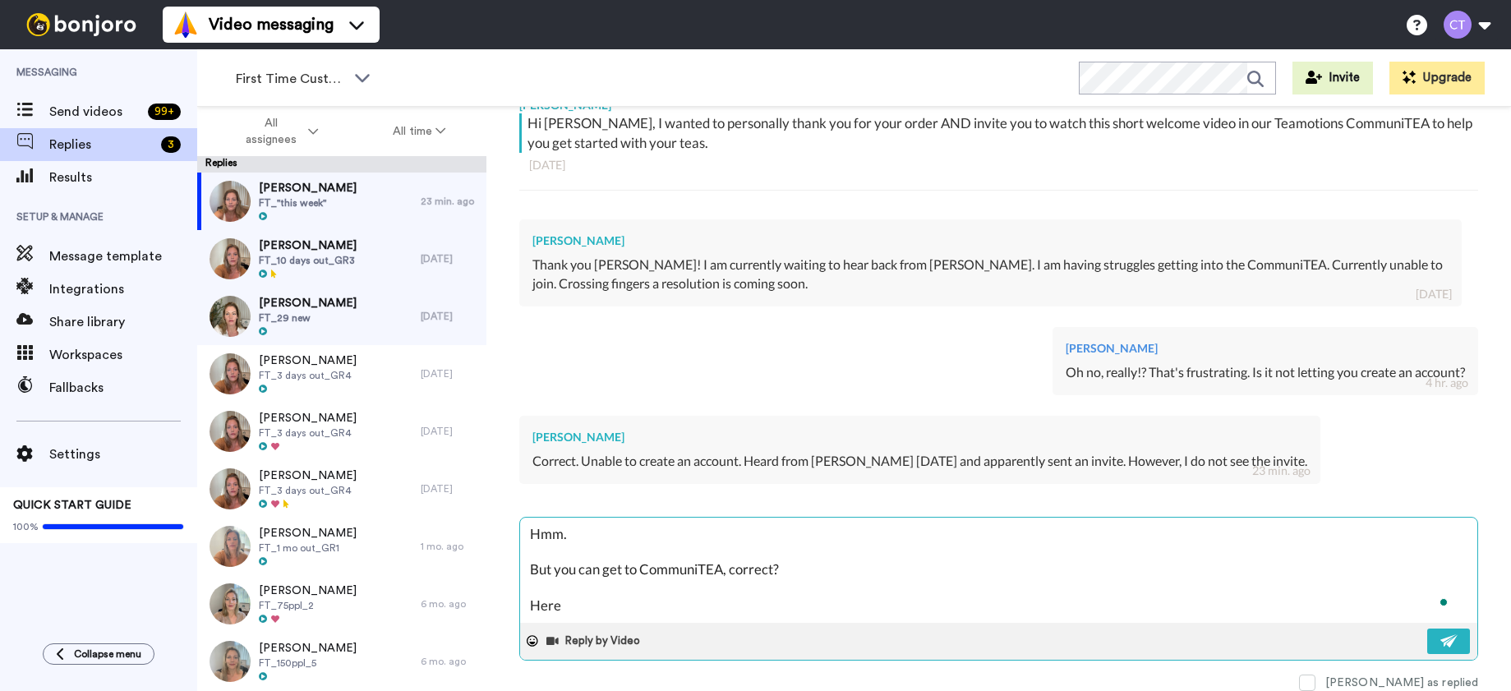
type textarea "Hmm. But you can get to CommuniTEA, correct? Here'"
type textarea "x"
type textarea "Hmm. But you can get to CommuniTEA, correct? Here's"
type textarea "x"
type textarea "Hmm. But you can get to CommuniTEA, correct? Here's"
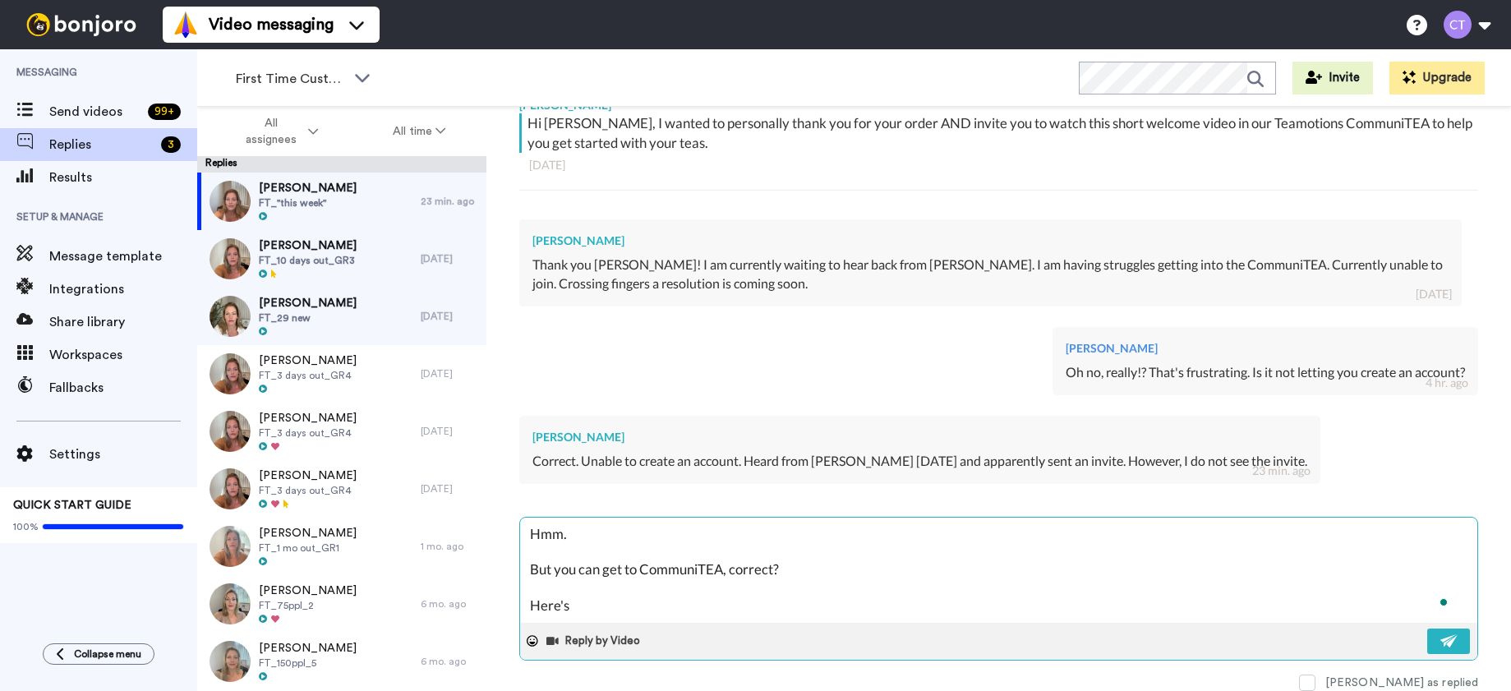
type textarea "x"
type textarea "Hmm. But you can get to CommuniTEA, correct? Here's a"
type textarea "x"
type textarea "Hmm. But you can get to CommuniTEA, correct? Here's an"
type textarea "x"
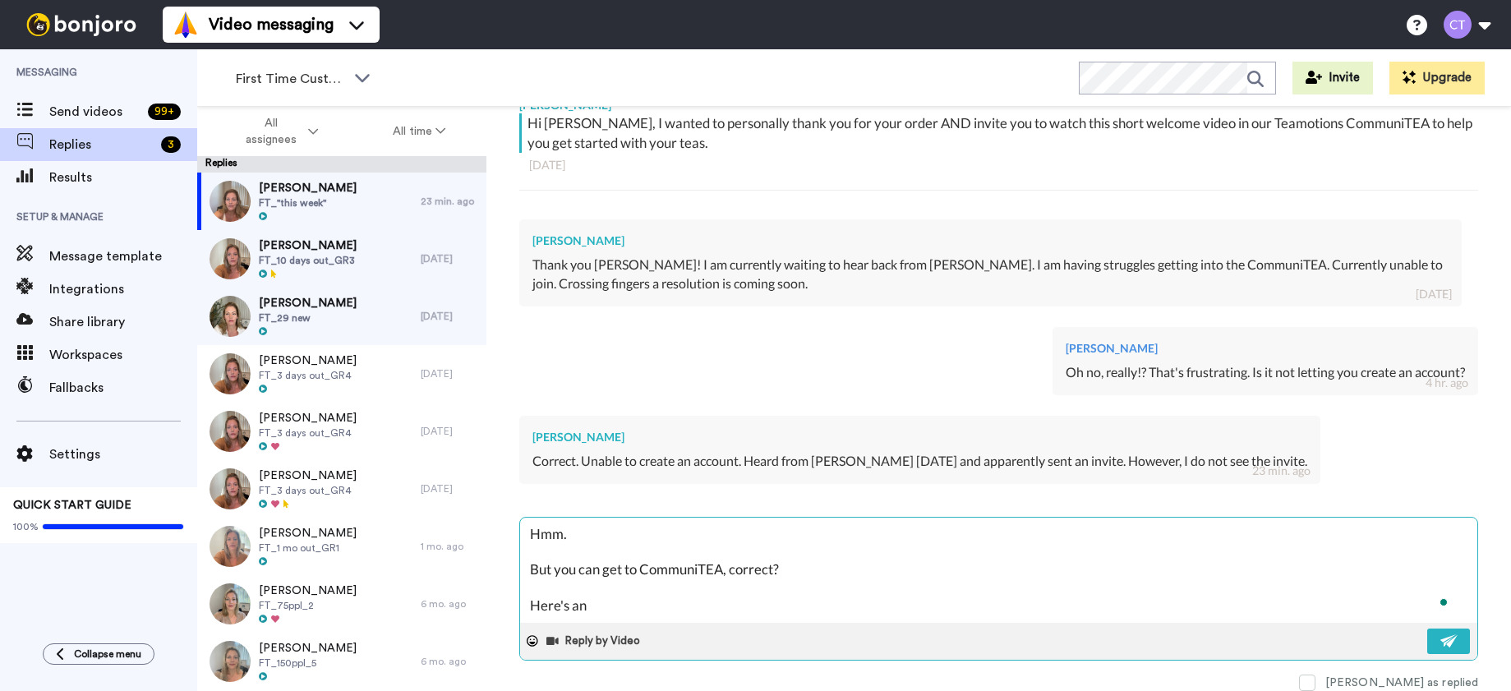
type textarea "Hmm. But you can get to CommuniTEA, correct? Here's an"
type textarea "x"
type textarea "Hmm. But you can get to CommuniTEA, correct? Here's an i"
type textarea "x"
type textarea "Hmm. But you can get to CommuniTEA, correct? Here's an in"
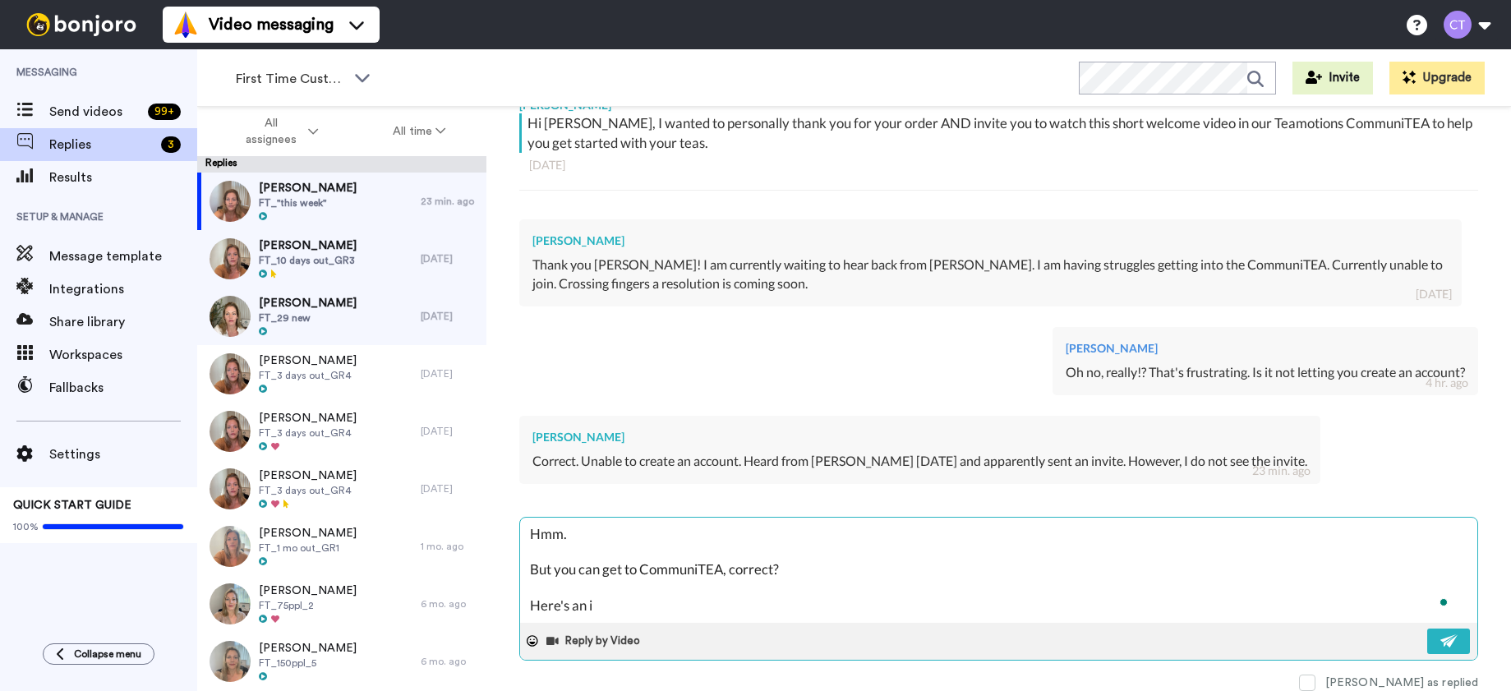
type textarea "x"
type textarea "Hmm. But you can get to CommuniTEA, correct? Here's an inv"
type textarea "x"
type textarea "Hmm. But you can get to CommuniTEA, correct? Here's an invi"
type textarea "x"
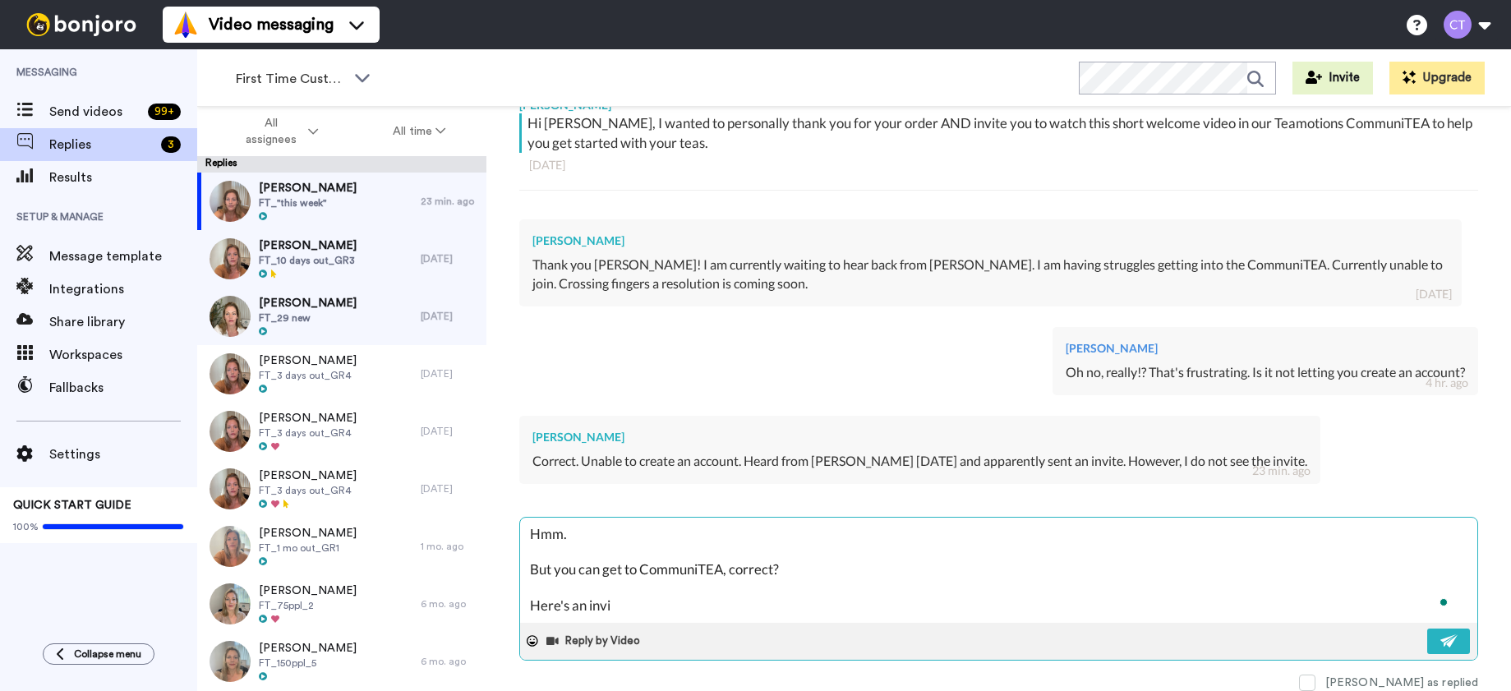
type textarea "Hmm. But you can get to CommuniTEA, correct? Here's an invit"
type textarea "x"
type textarea "Hmm. But you can get to CommuniTEA, correct? Here's an invite"
type textarea "x"
type textarea "Hmm. But you can get to CommuniTEA, correct? Here's an invite:"
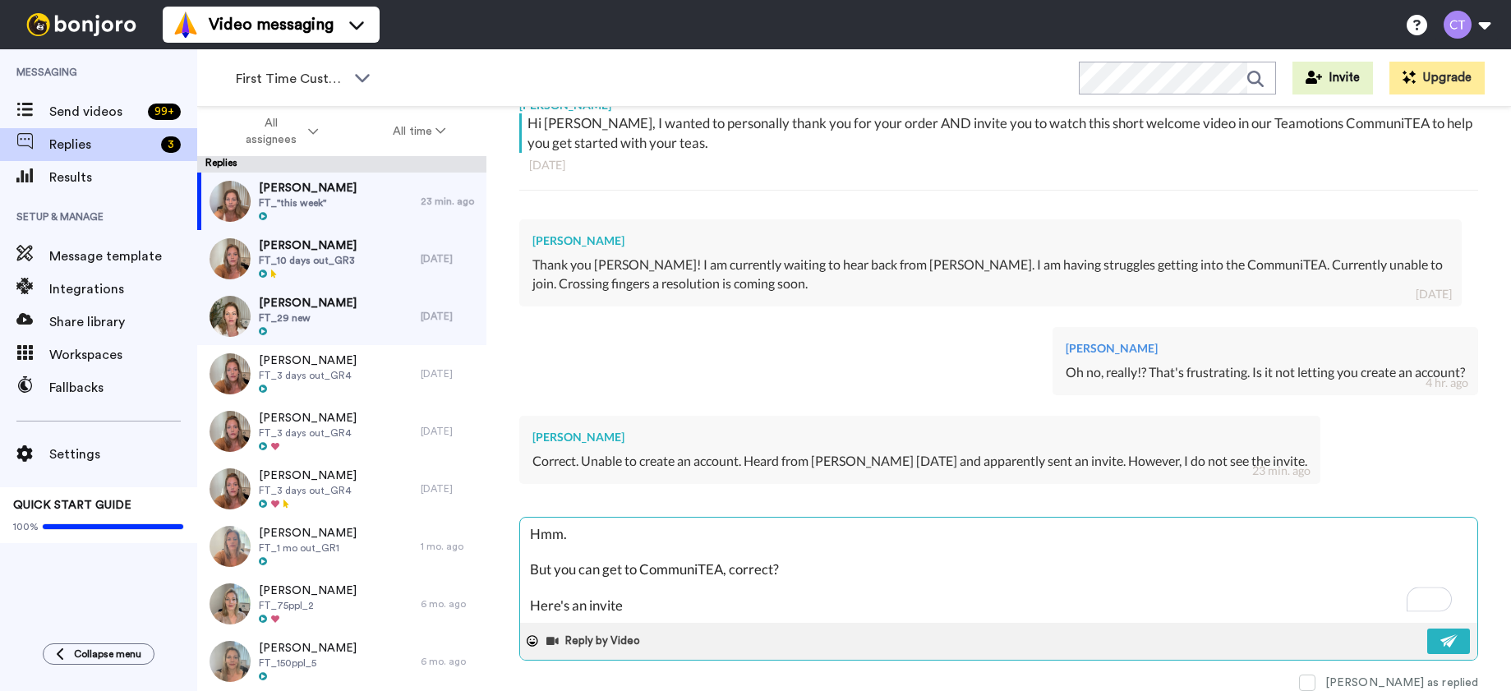
type textarea "x"
type textarea "Hmm. But you can get to CommuniTEA, correct? Here's an invite:"
type textarea "x"
type textarea "Hmm. But you can get to CommuniTEA, correct? Here's an invite: [URL][DOMAIN_NAM…"
type textarea "x"
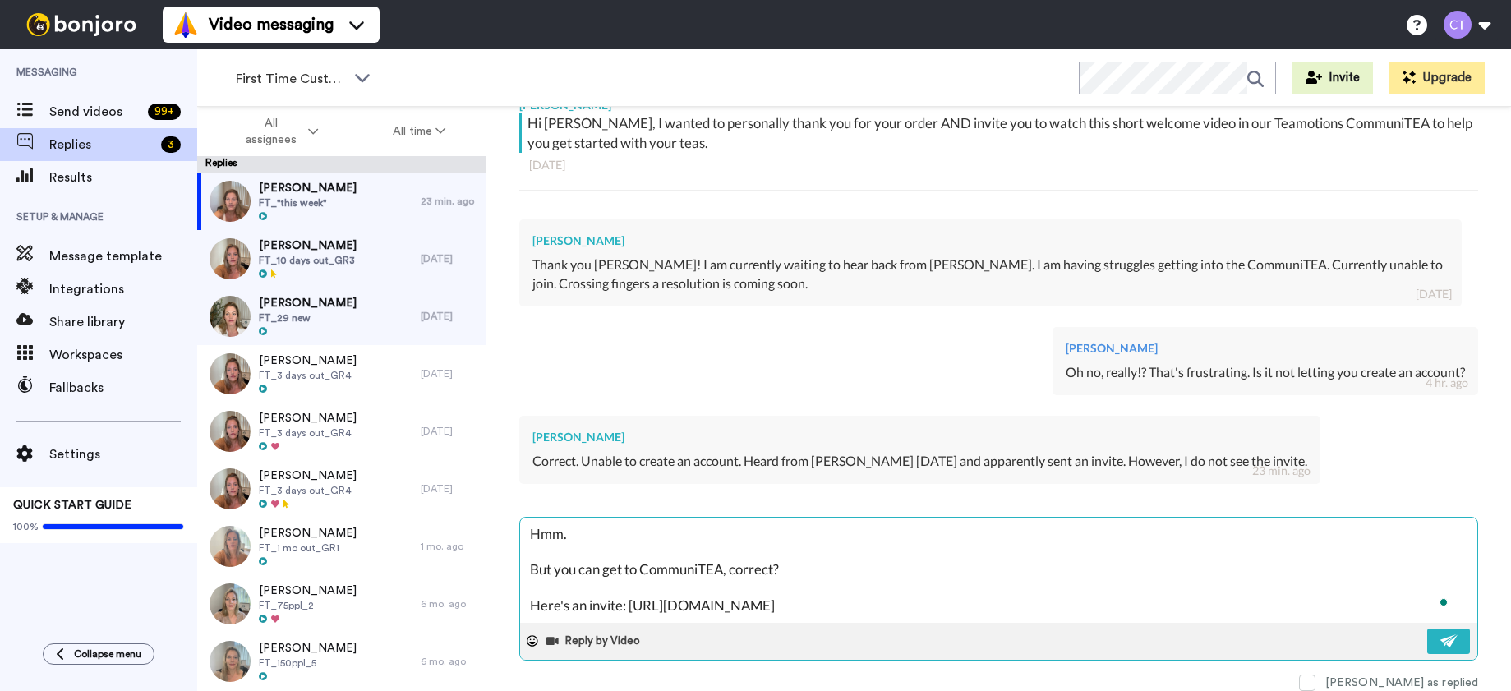
type textarea "Hmm. But you can get to CommuniTEA, correct? Here's an invite: [URL][DOMAIN_NAM…"
type textarea "x"
type textarea "Hmm. But you can get to CommuniTEA, correct? Here's an invite: [URL][DOMAIN_NAM…"
type textarea "x"
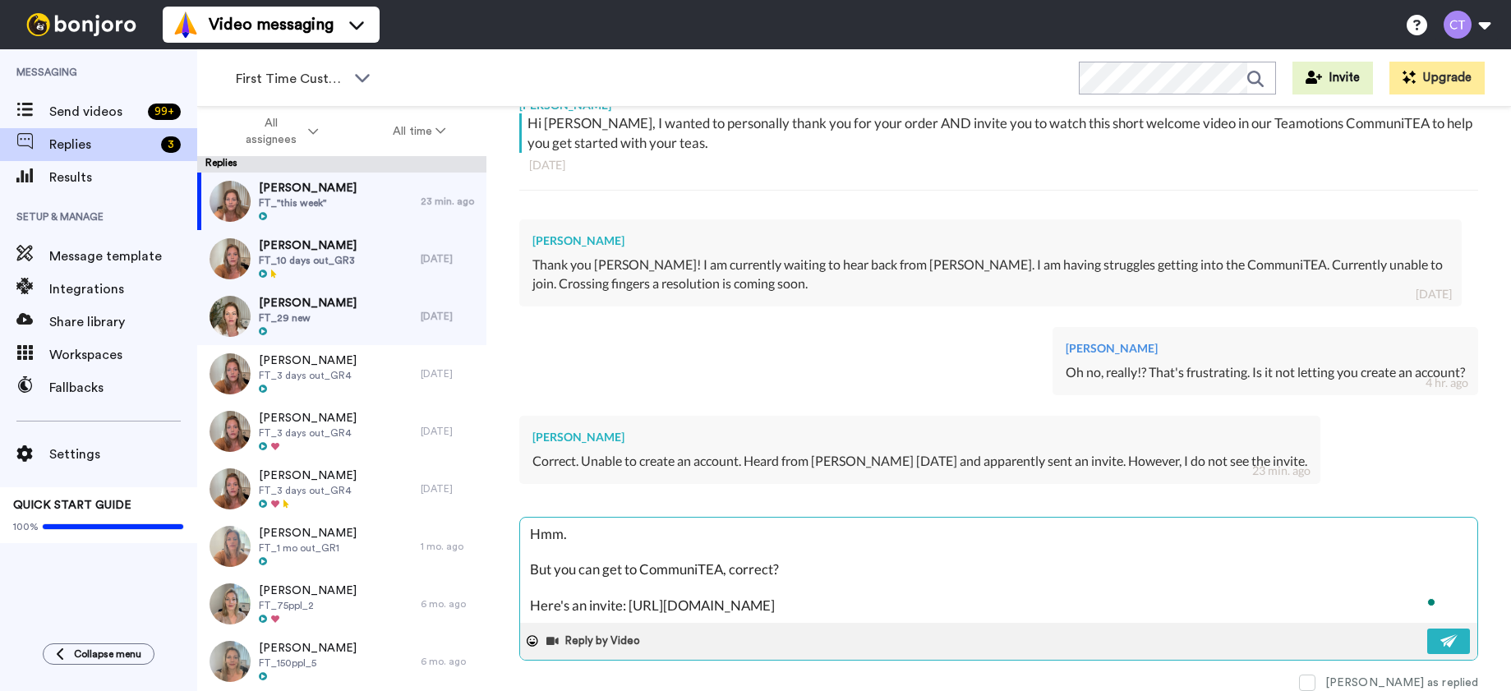
scroll to position [27, 0]
type textarea "Hmm. But you can get to CommuniTEA, correct? Here's an invite: [URL][DOMAIN_NAM…"
type textarea "x"
type textarea "Hmm. But you can get to CommuniTEA, correct? Here's an invite: [URL][DOMAIN_NAM…"
type textarea "x"
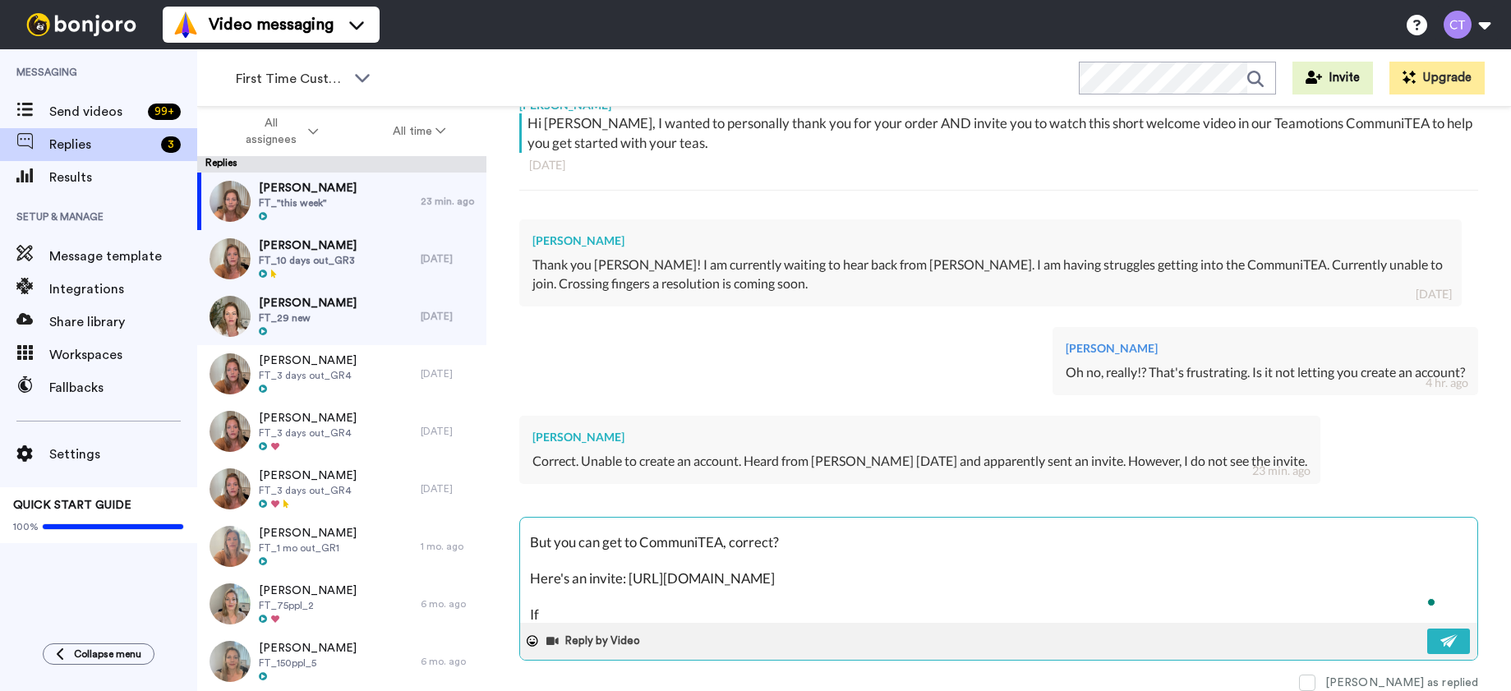
type textarea "Hmm. But you can get to CommuniTEA, correct? Here's an invite: [URL][DOMAIN_NAM…"
type textarea "x"
type textarea "Hmm. But you can get to CommuniTEA, correct? Here's an invite: [URL][DOMAIN_NAM…"
type textarea "x"
type textarea "Hmm. But you can get to CommuniTEA, correct? Here's an invite: [URL][DOMAIN_NAM…"
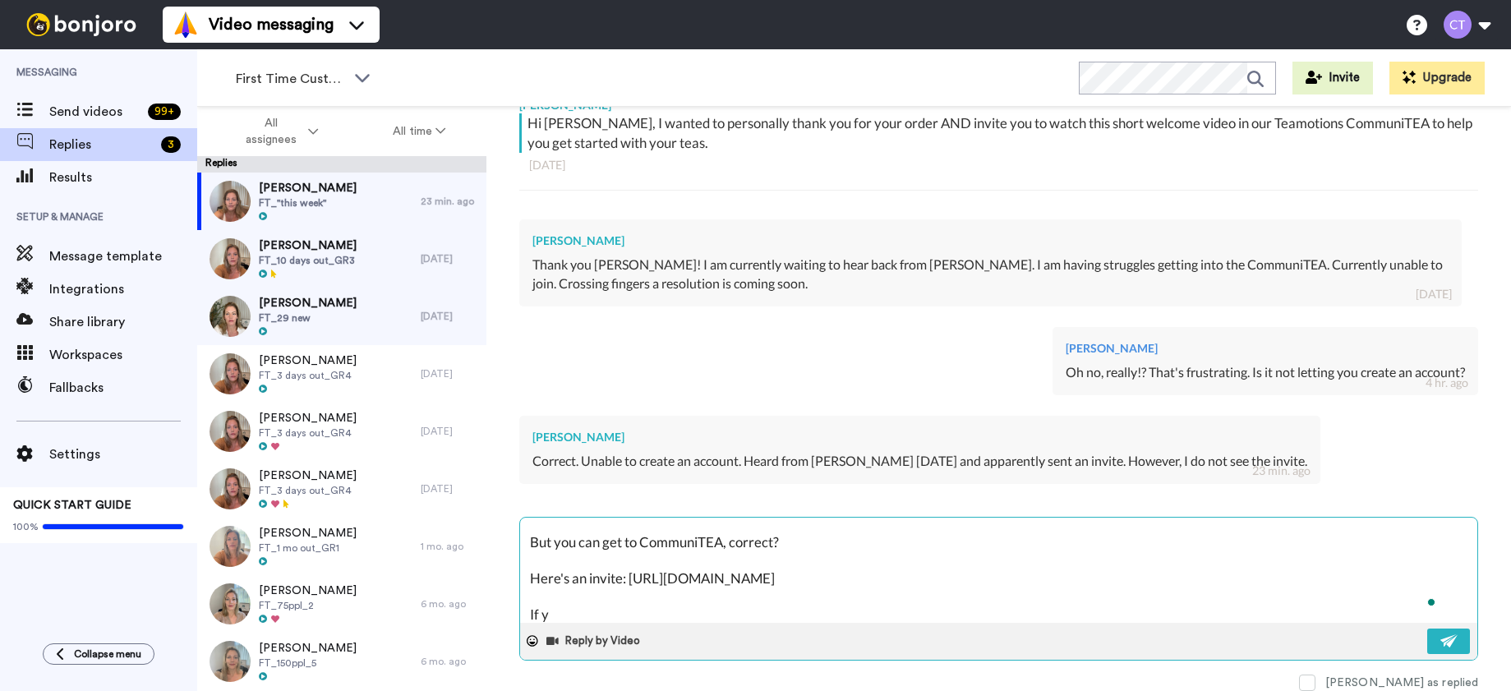
type textarea "x"
type textarea "Hmm. But you can get to CommuniTEA, correct? Here's an invite: [URL][DOMAIN_NAM…"
type textarea "x"
type textarea "Hmm. But you can get to CommuniTEA, correct? Here's an invite: [URL][DOMAIN_NAM…"
type textarea "x"
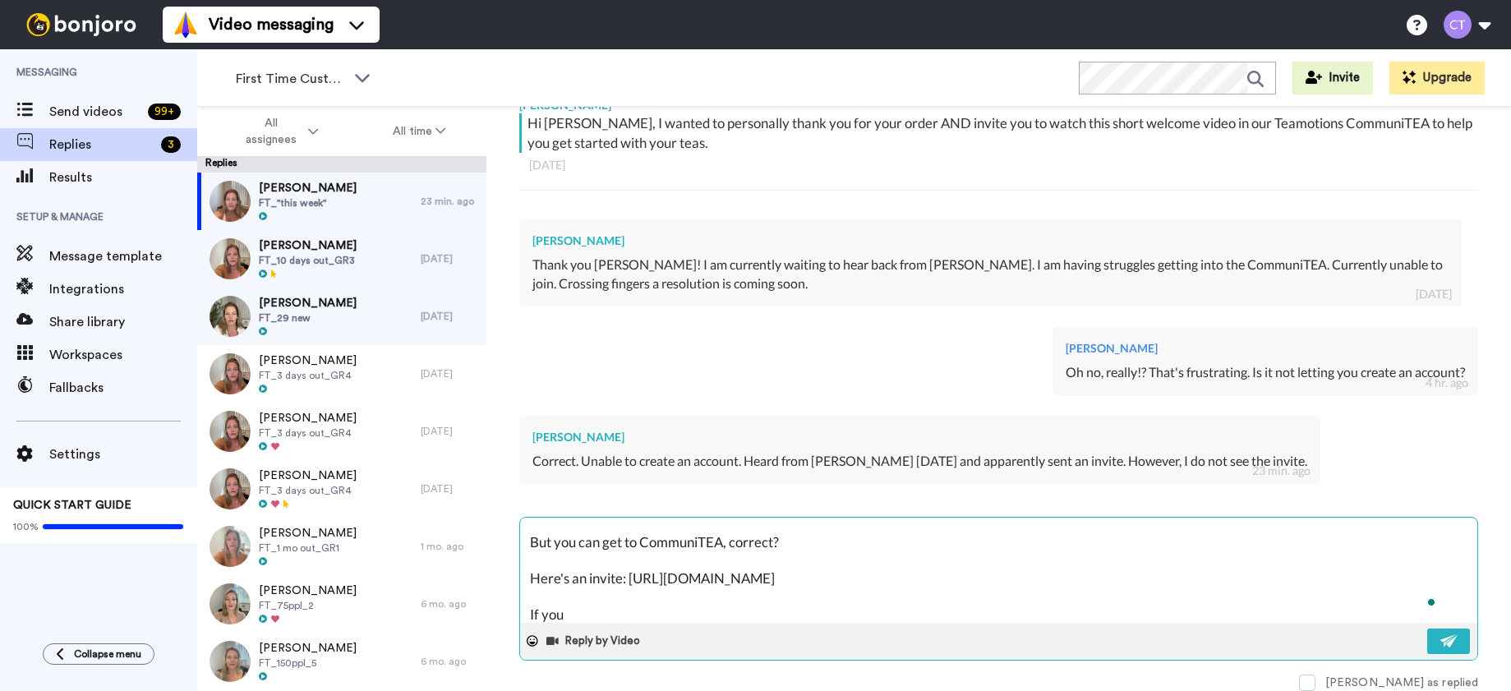
type textarea "Hmm. But you can get to CommuniTEA, correct? Here's an invite: [URL][DOMAIN_NAM…"
type textarea "x"
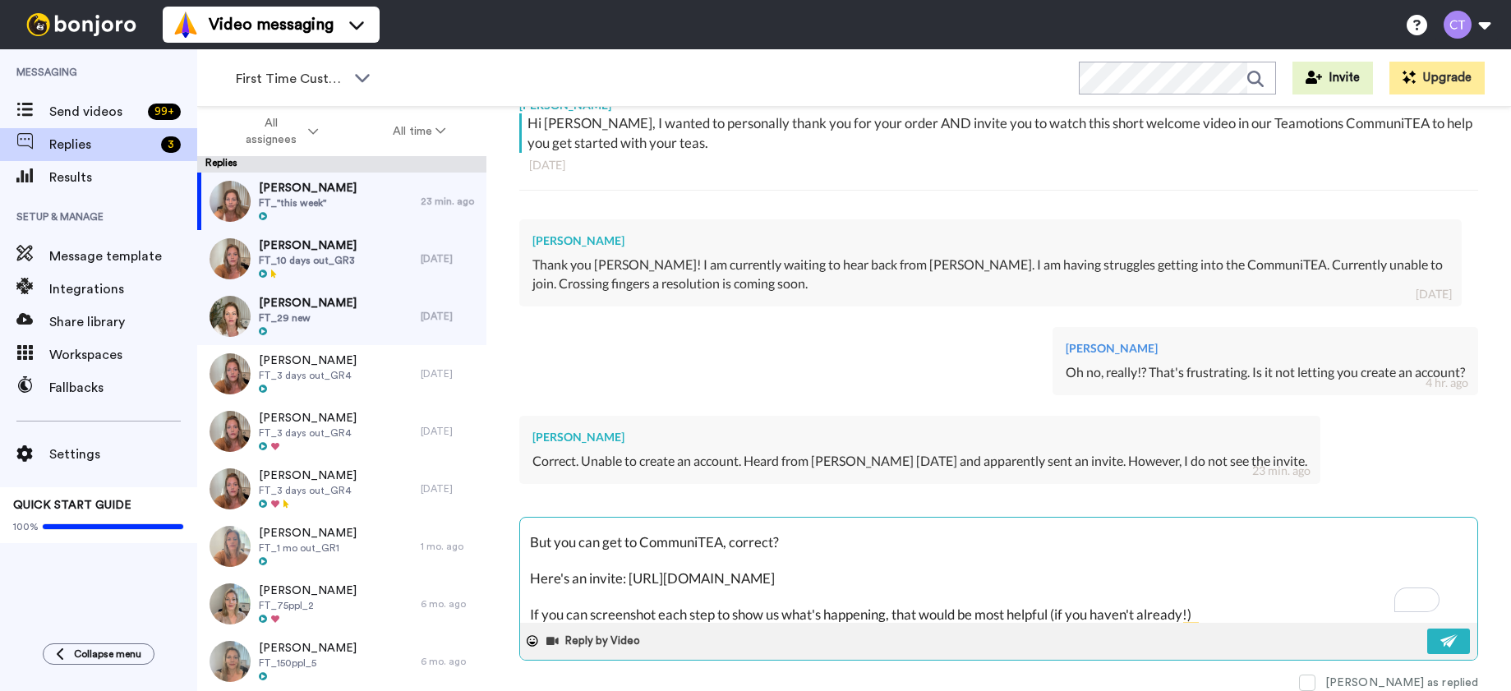
drag, startPoint x: 631, startPoint y: 580, endPoint x: 1164, endPoint y: 578, distance: 533.1
click at [1164, 578] on textarea "Hmm. But you can get to CommuniTEA, correct? Here's an invite: [URL][DOMAIN_NAM…" at bounding box center [998, 569] width 957 height 105
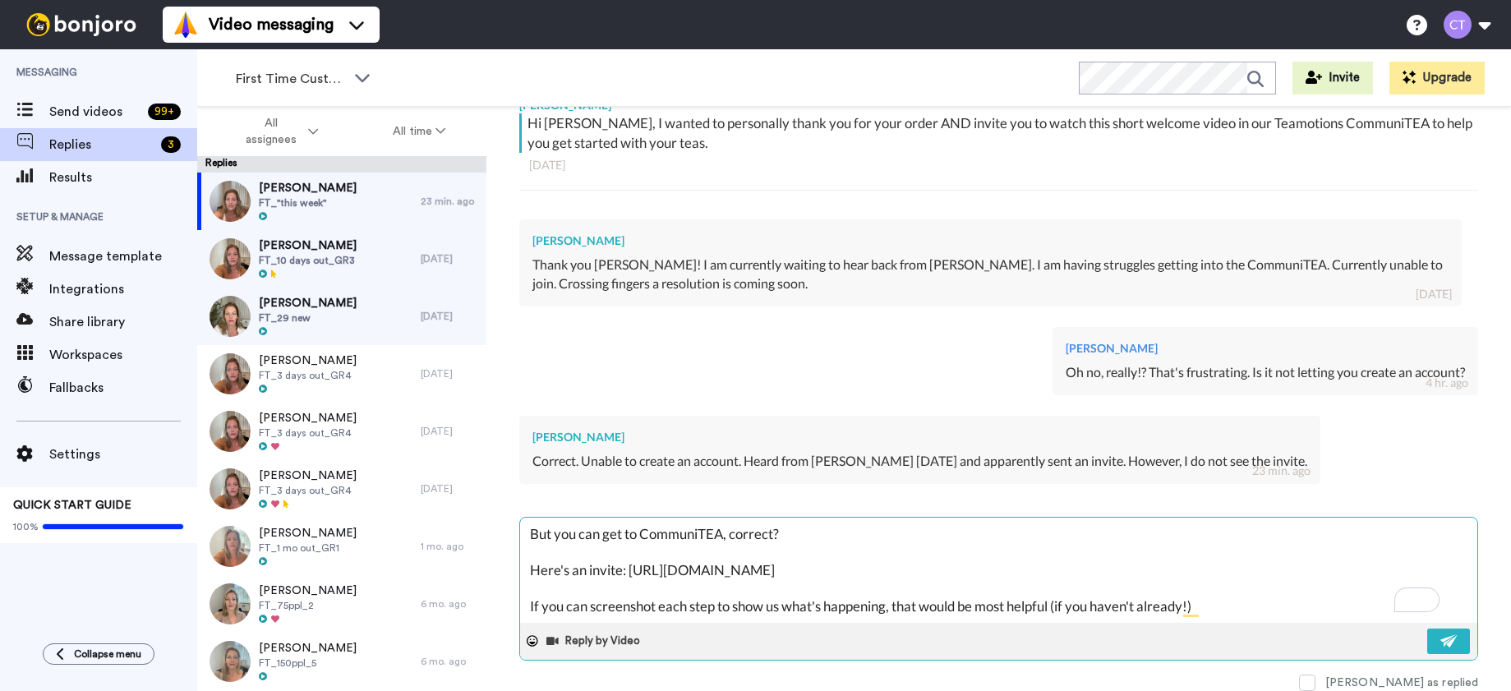
scroll to position [35, 0]
click at [1227, 567] on textarea "Hmm. But you can get to CommuniTEA, correct? Here's an invite: [URL][DOMAIN_NAM…" at bounding box center [998, 569] width 957 height 105
click at [1440, 646] on img at bounding box center [1449, 640] width 18 height 13
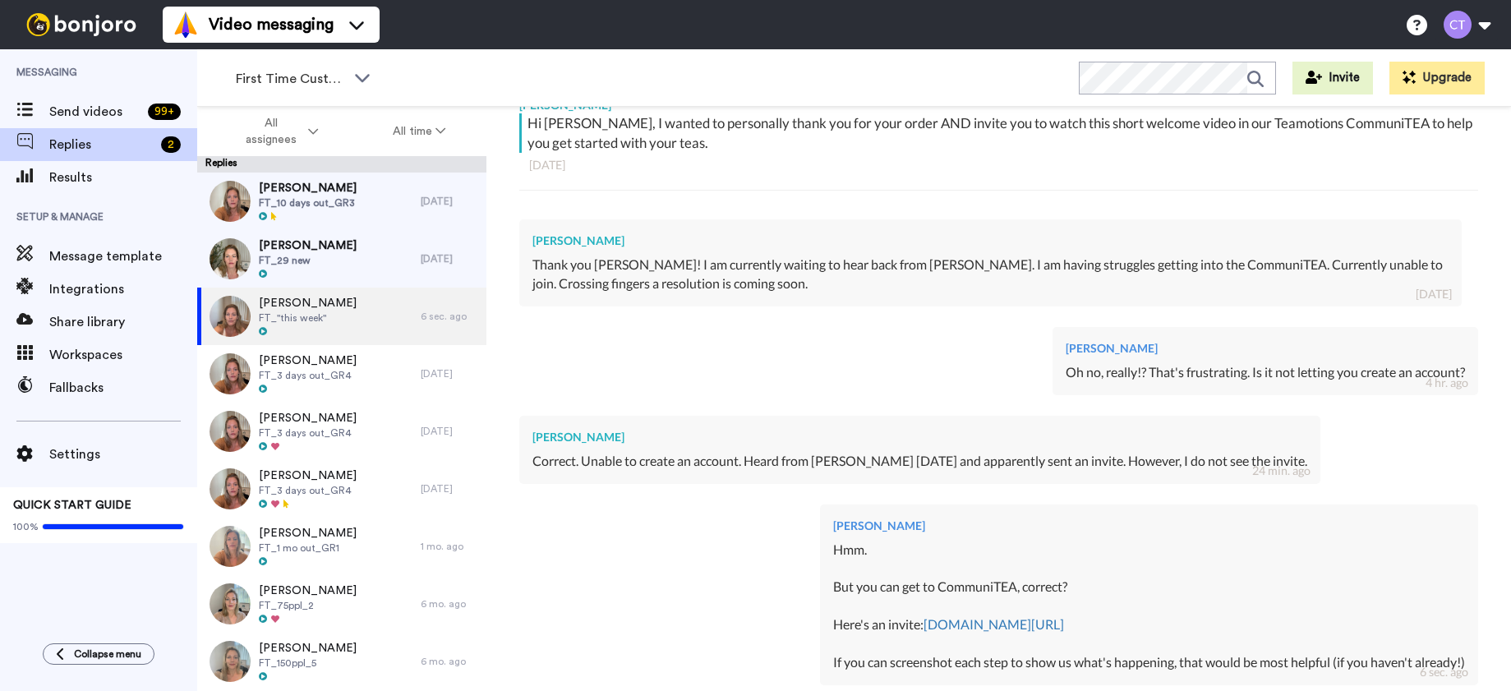
scroll to position [497, 0]
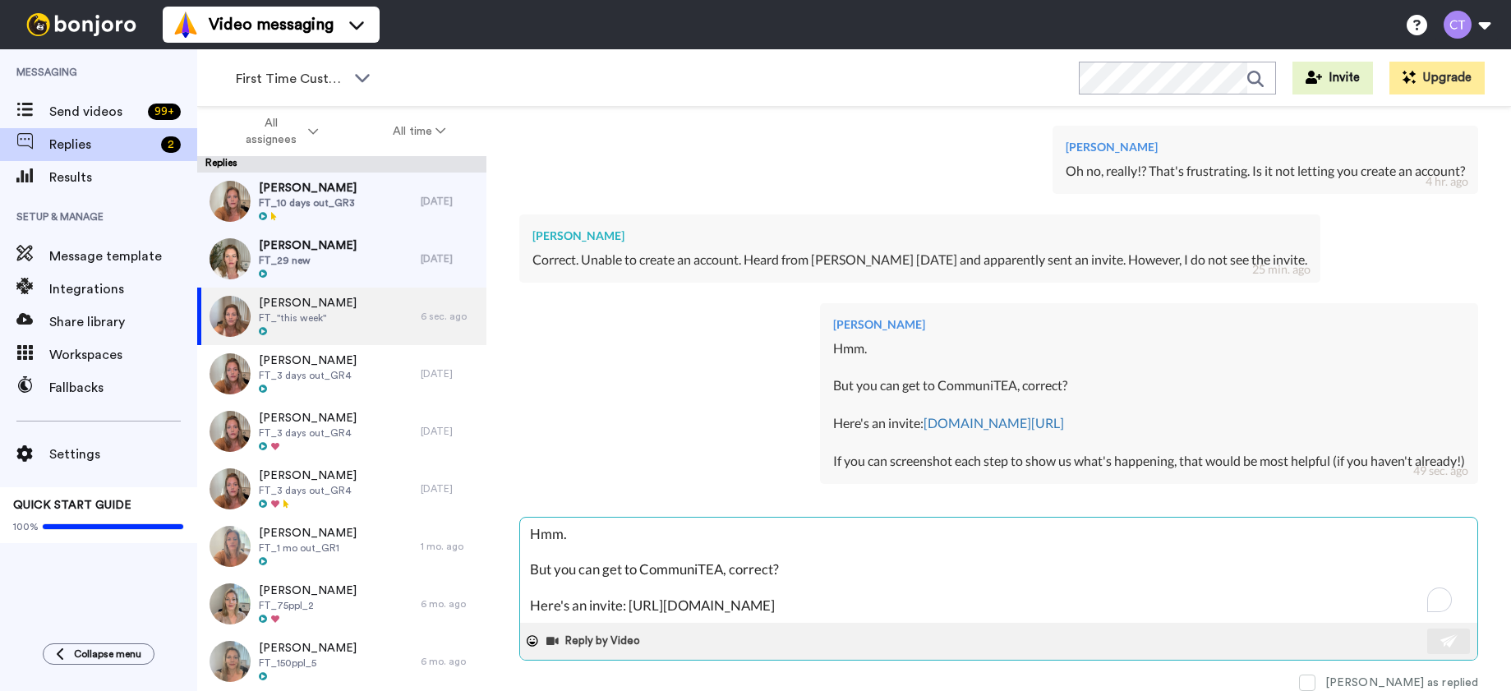
click at [628, 532] on textarea "Hmm. But you can get to CommuniTEA, correct? Here's an invite: [URL][DOMAIN_NAM…" at bounding box center [998, 569] width 957 height 105
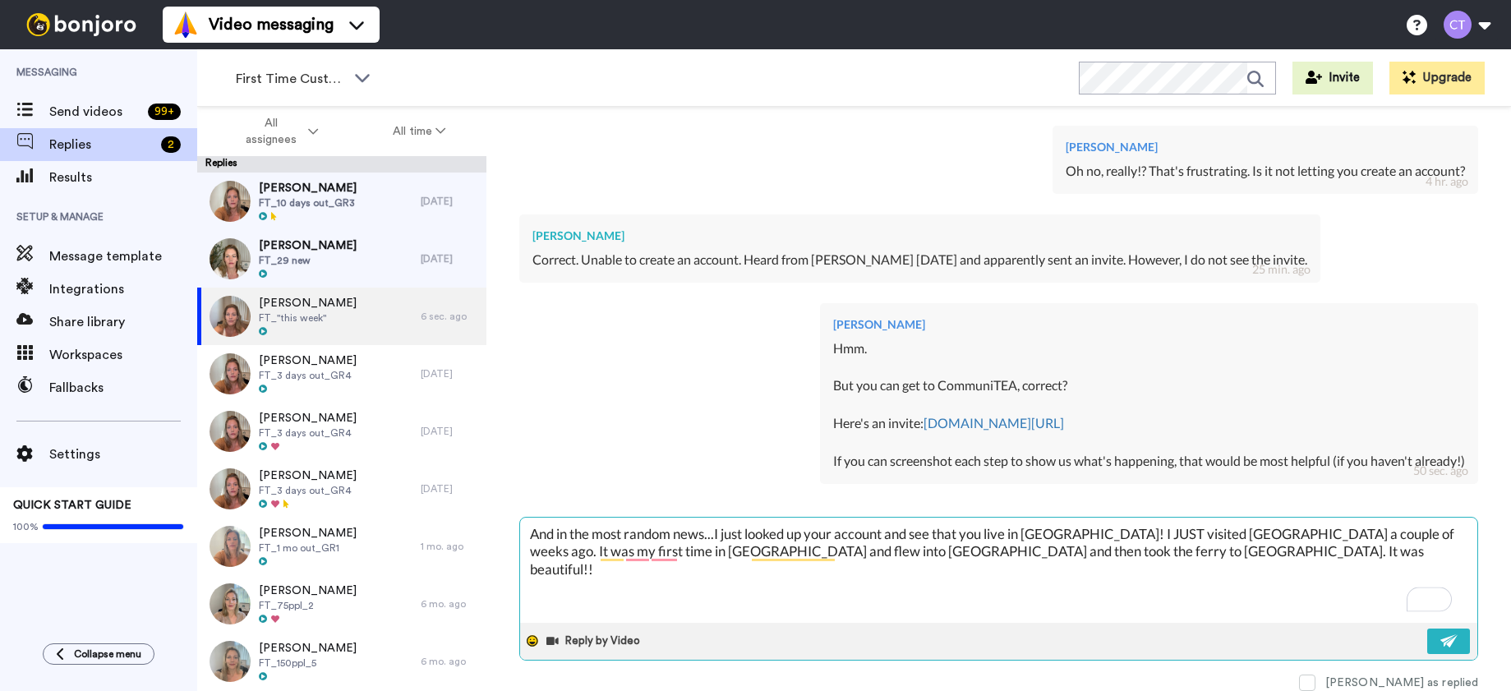
click at [531, 643] on icon at bounding box center [532, 640] width 11 height 11
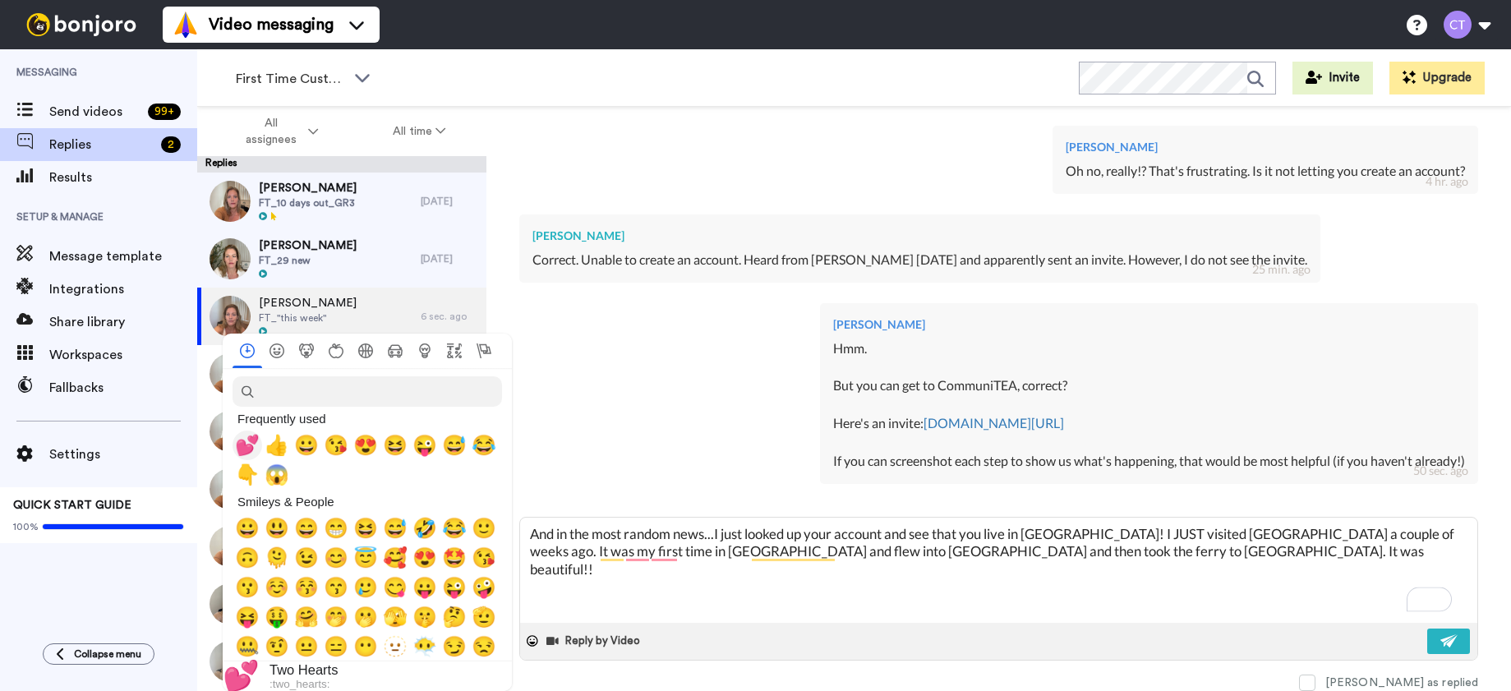
click at [244, 443] on span "💕" at bounding box center [247, 445] width 25 height 23
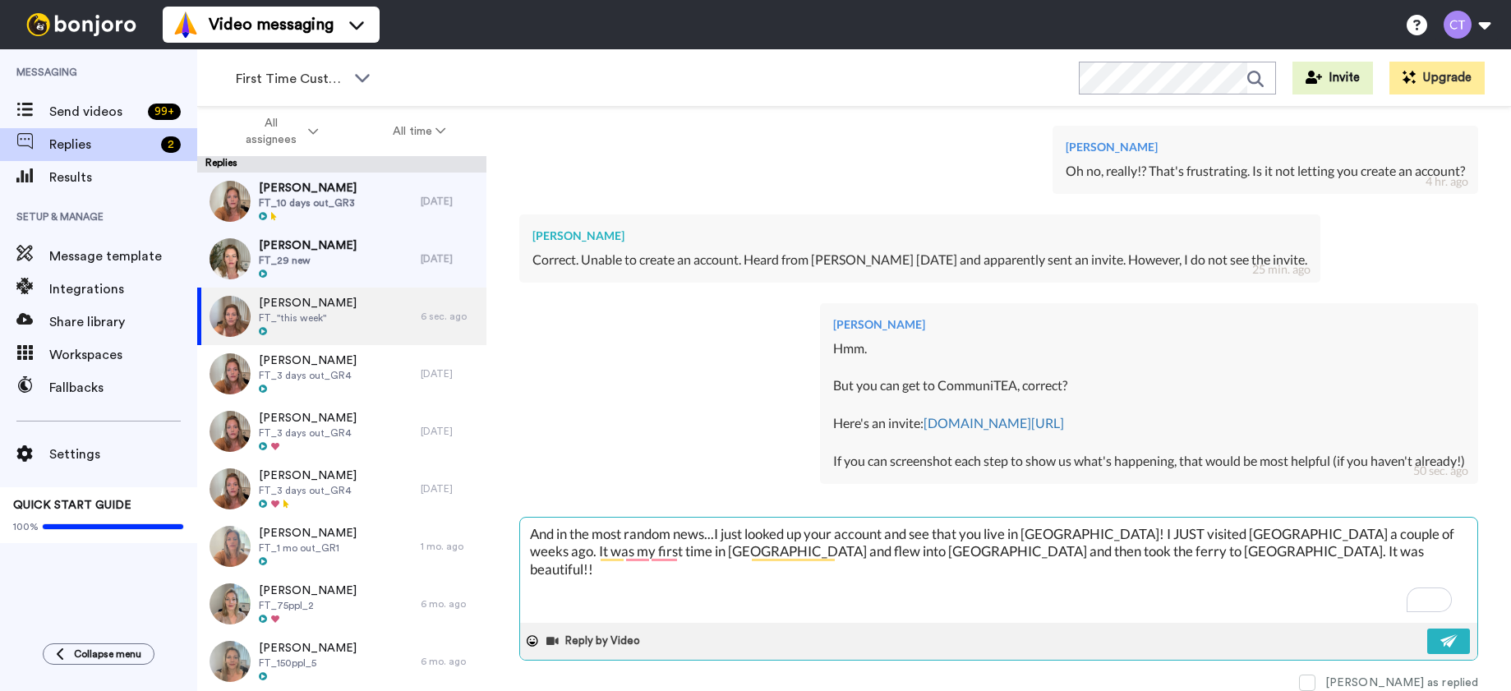
drag, startPoint x: 716, startPoint y: 535, endPoint x: 529, endPoint y: 536, distance: 187.3
click at [529, 536] on textarea "And in the most random news...I just looked up your account and see that you li…" at bounding box center [998, 569] width 957 height 105
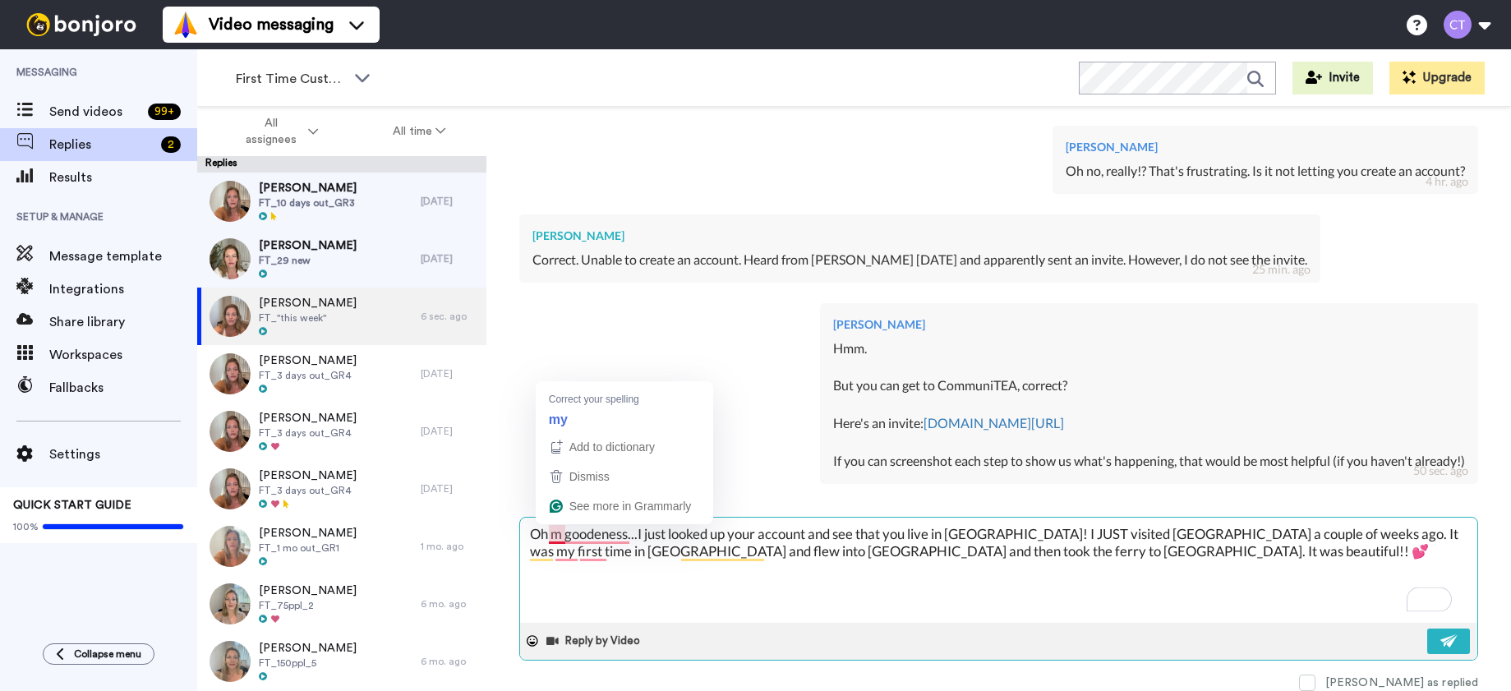
click at [559, 534] on textarea "Oh m goodeness...I just looked up your account and see that you live in [GEOGRA…" at bounding box center [998, 569] width 957 height 105
click at [1022, 535] on textarea "Oh my goodeness...I just looked up your account and see that you live in [GEOGR…" at bounding box center [998, 569] width 957 height 105
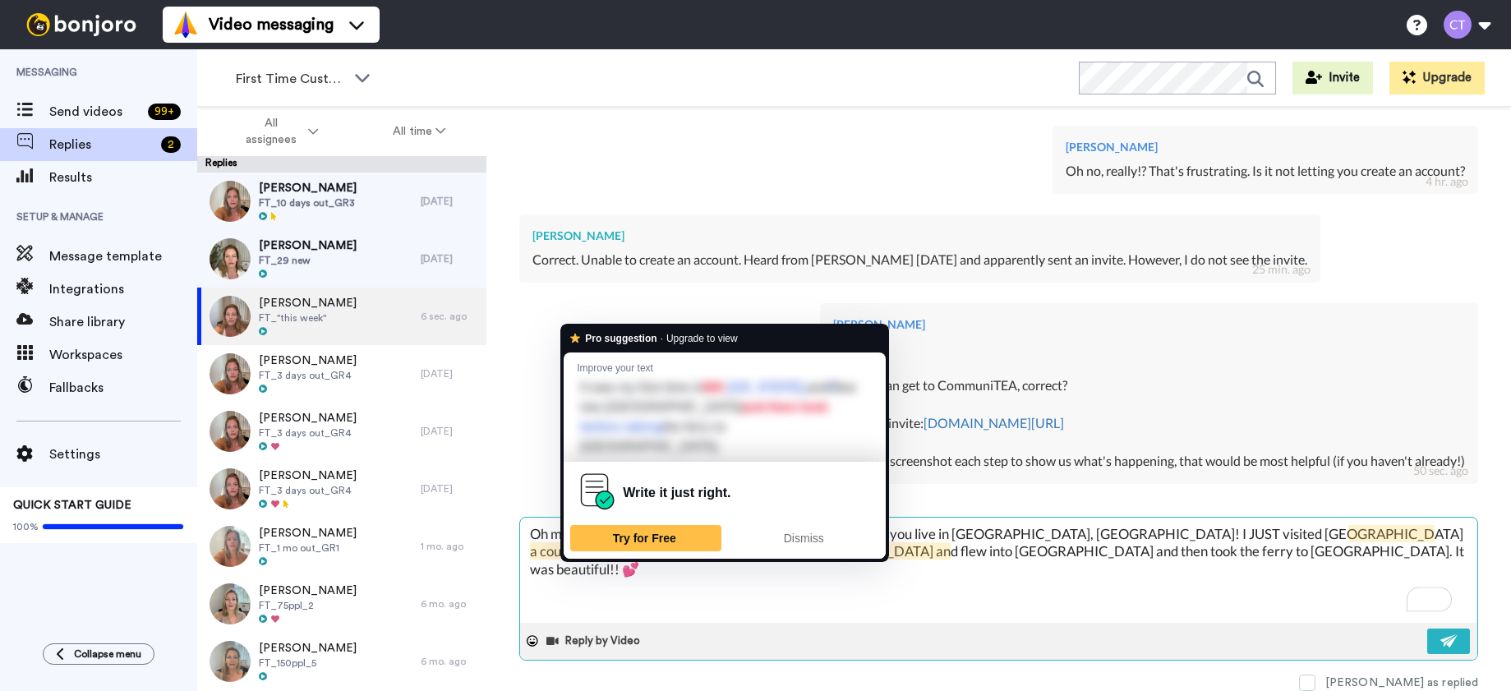
click at [596, 554] on textarea "Oh my goodeness...I just looked up your account and see that you live in [GEOGR…" at bounding box center [998, 569] width 957 height 105
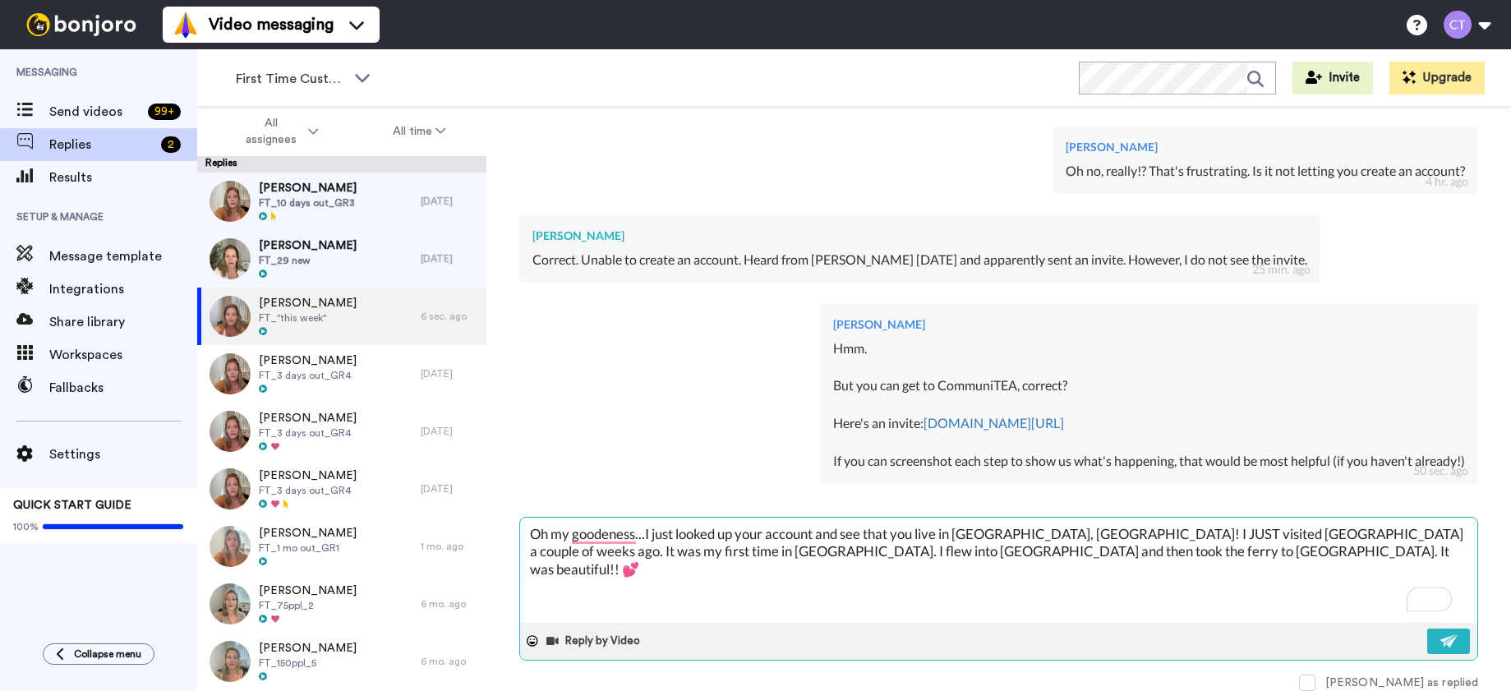
click at [761, 556] on textarea "Oh my goodeness...I just looked up your account and see that you live in [GEOGR…" at bounding box center [998, 569] width 957 height 105
click at [1440, 637] on img at bounding box center [1449, 640] width 18 height 13
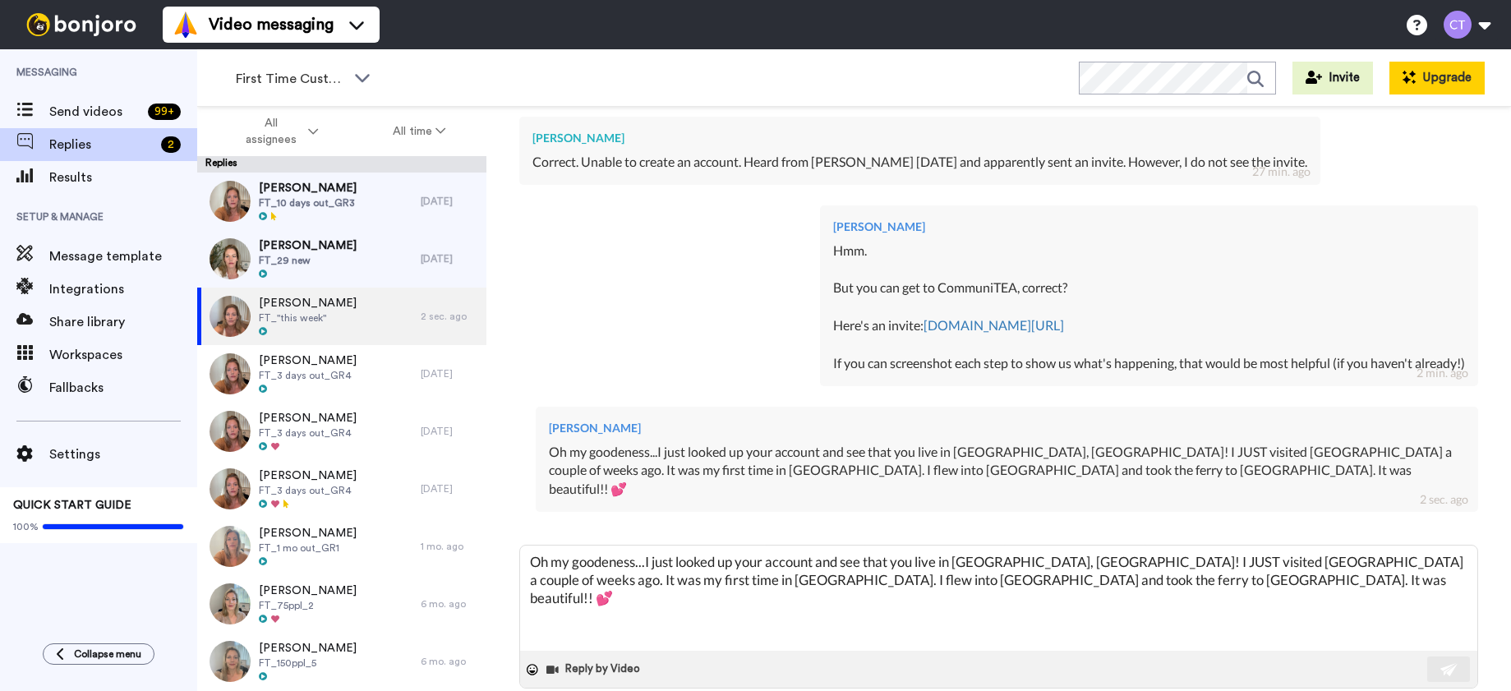
scroll to position [605, 0]
